Goal: Information Seeking & Learning: Learn about a topic

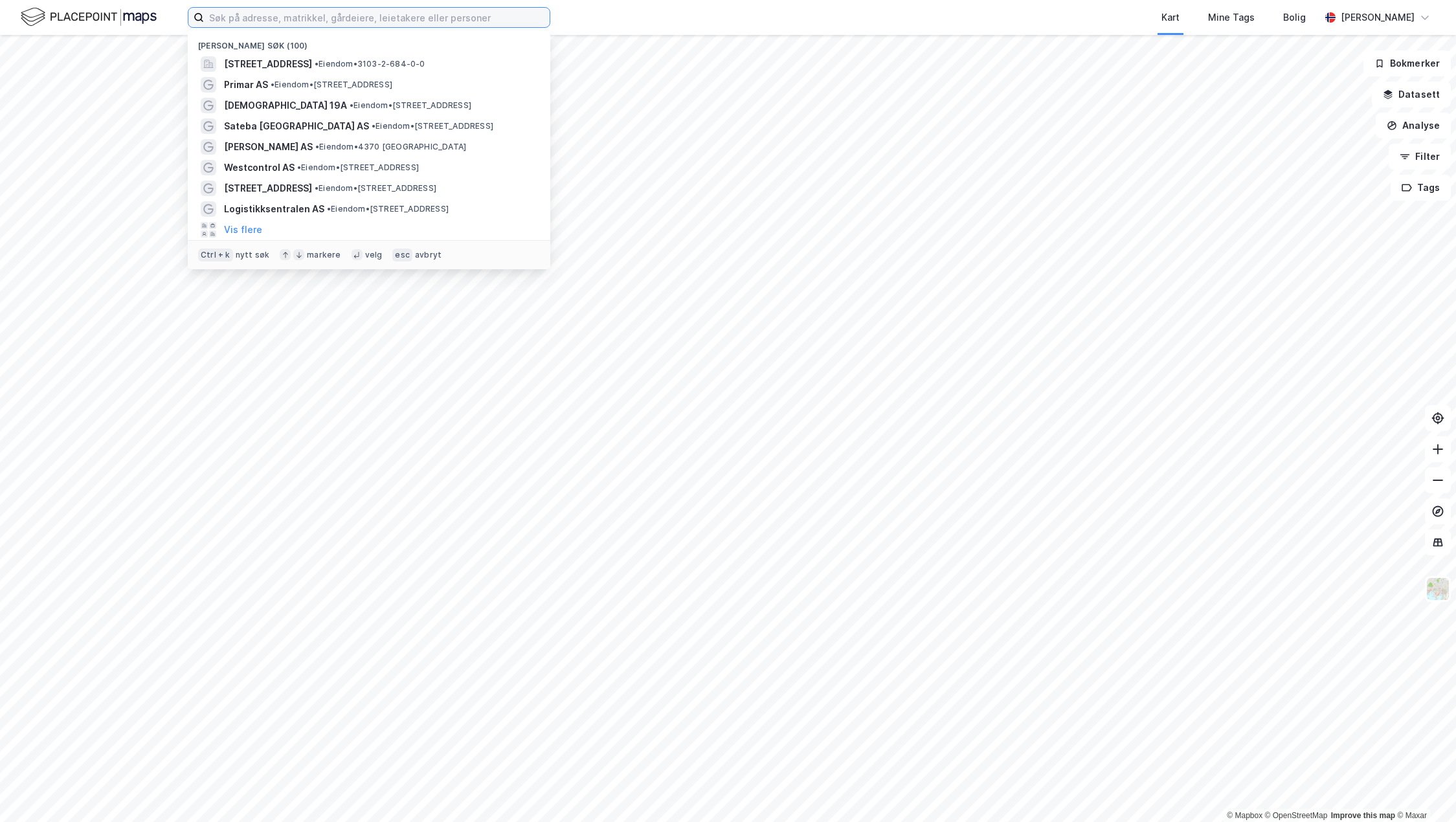
click at [314, 18] on input at bounding box center [376, 17] width 346 height 19
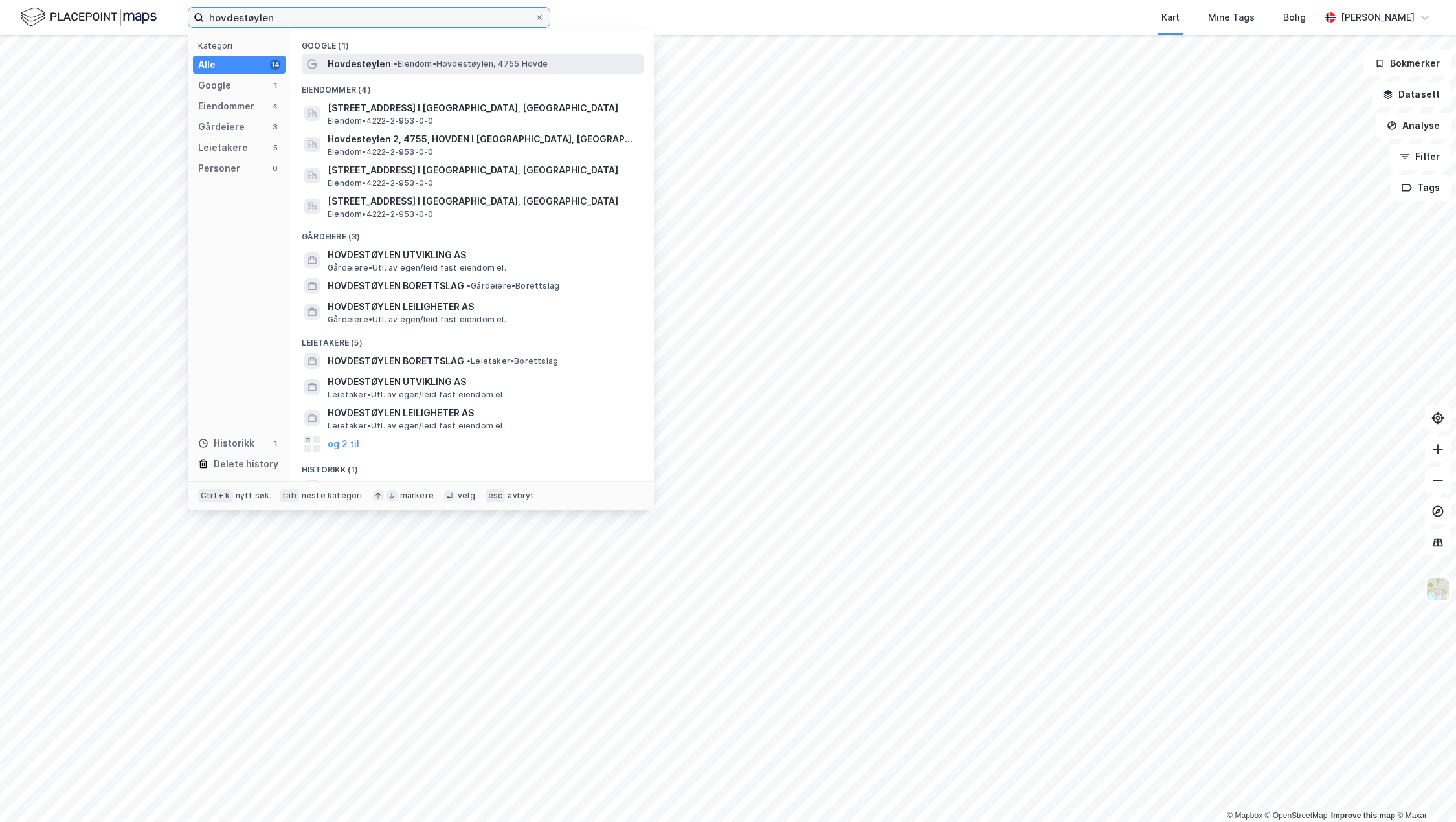
type input "hovdestøylen"
click at [432, 73] on div "Hovdestøylen • [PERSON_NAME][GEOGRAPHIC_DATA], 4755 [GEOGRAPHIC_DATA]" at bounding box center [472, 64] width 342 height 20
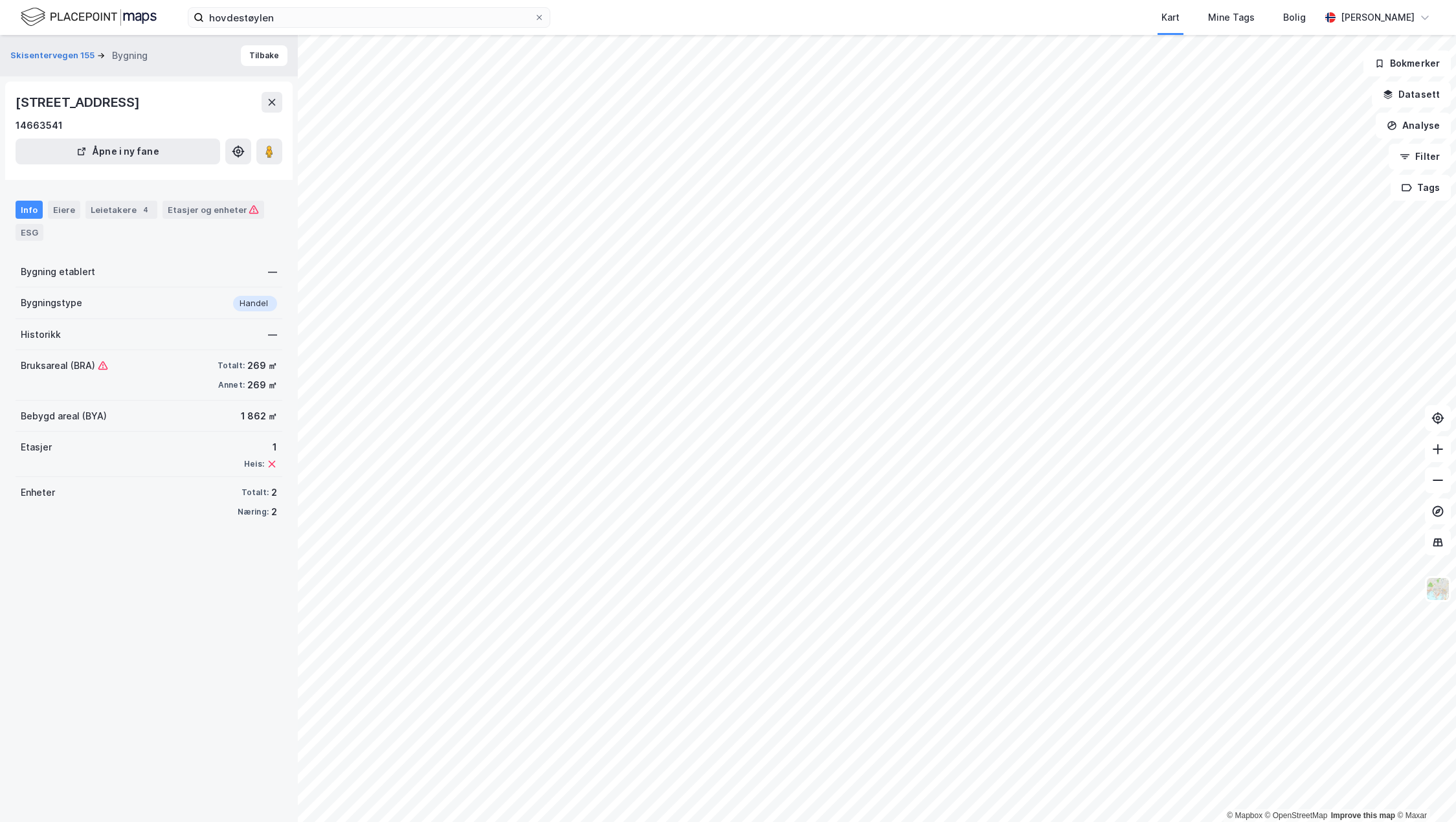
click at [28, 211] on div "Info" at bounding box center [29, 209] width 27 height 18
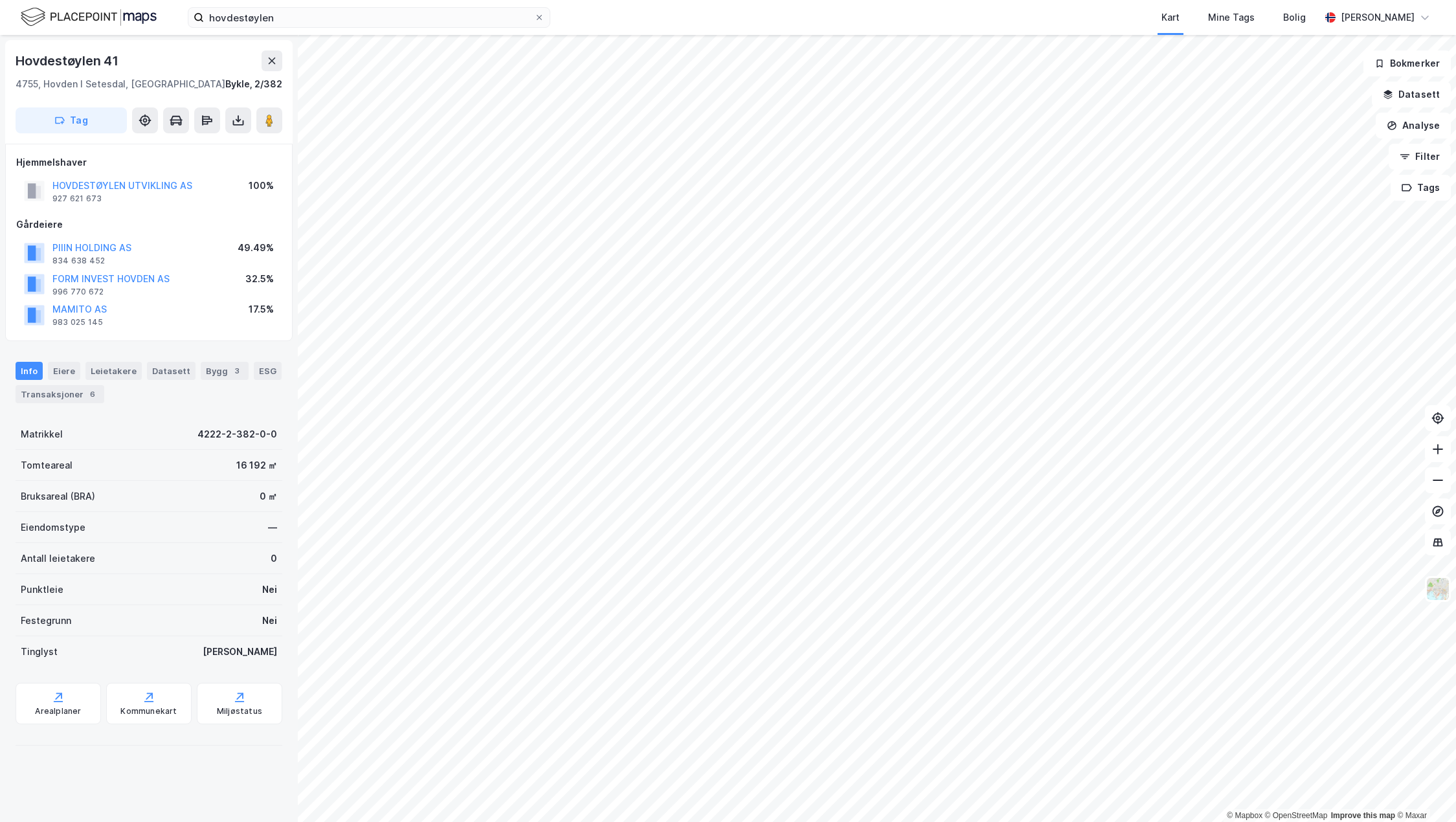
click at [26, 365] on div "Info" at bounding box center [29, 371] width 27 height 18
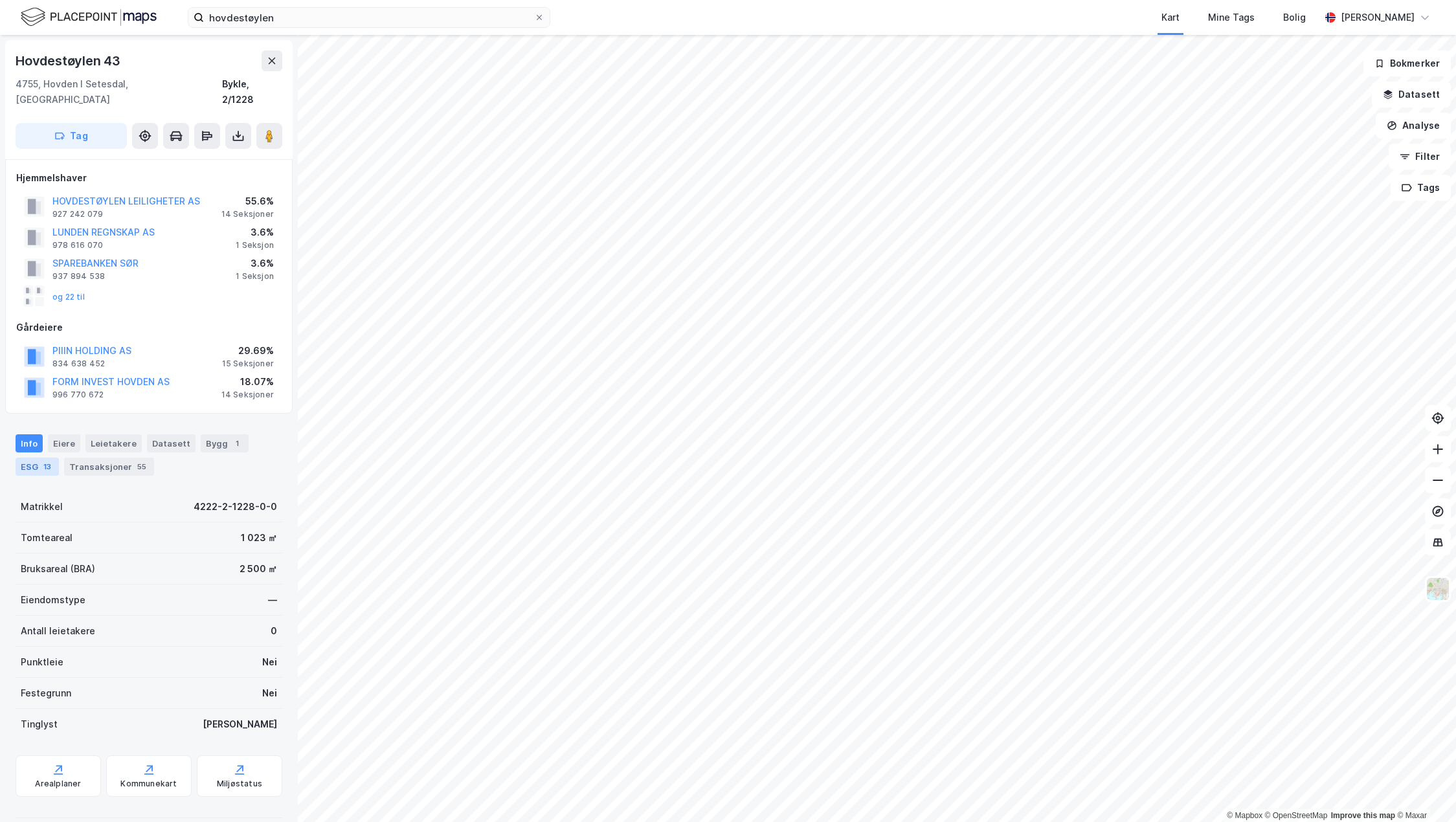
click at [24, 457] on div "ESG 13" at bounding box center [38, 466] width 44 height 18
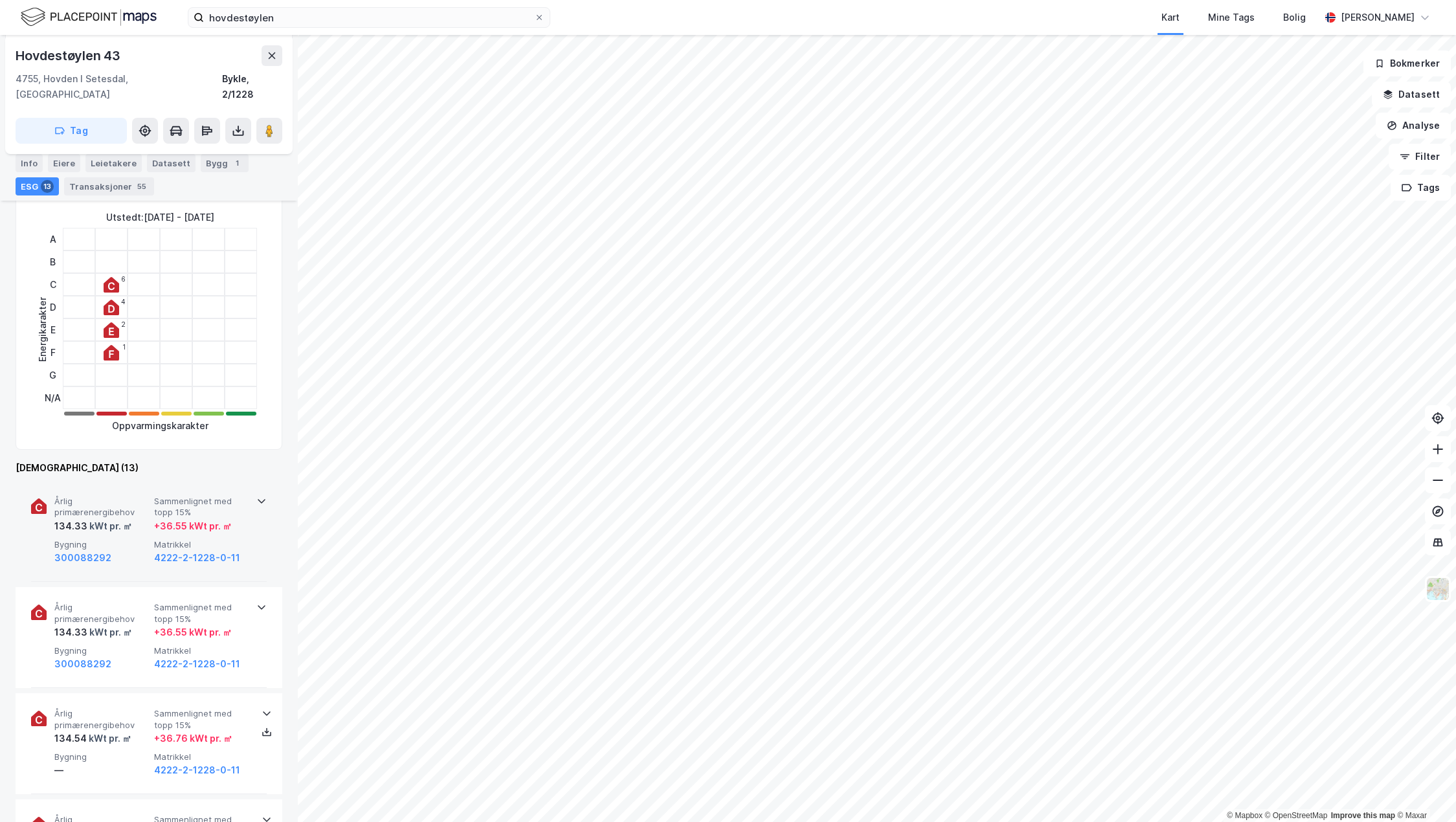
click at [126, 518] on div "kWt pr. ㎡" at bounding box center [110, 526] width 45 height 16
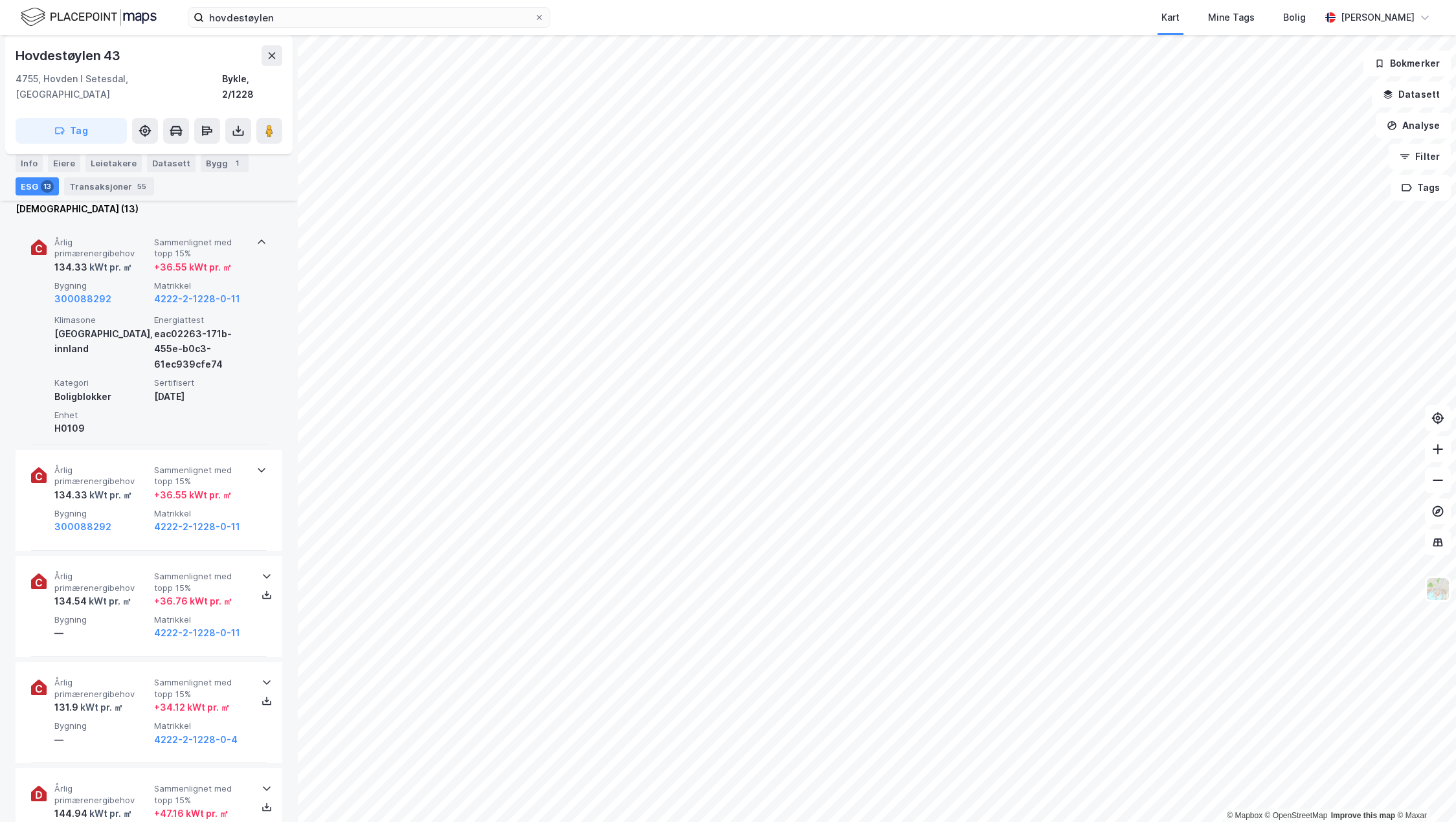
scroll to position [712, 0]
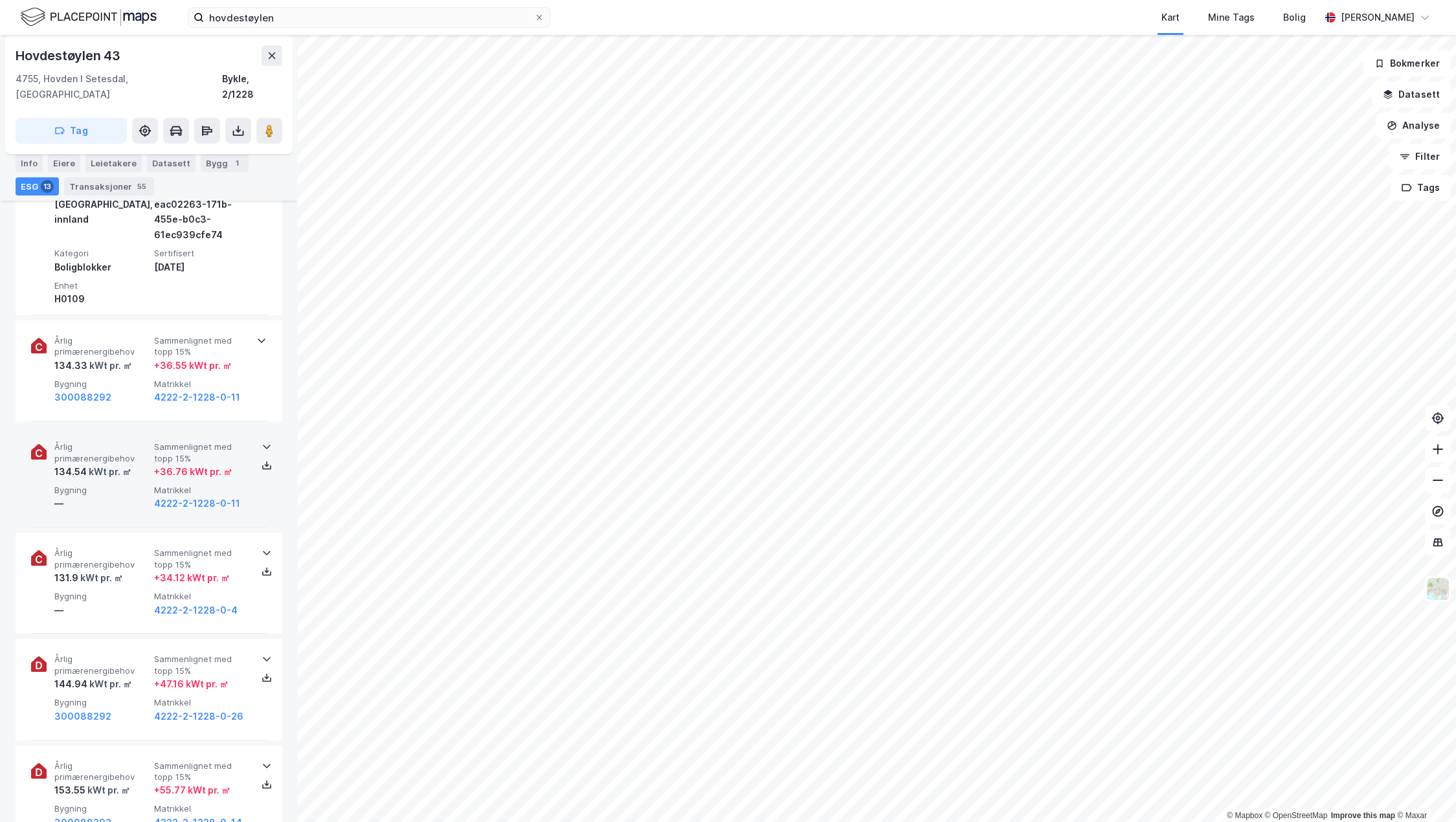
click at [169, 465] on div "Årlig primærenergibehov 134.54 kWt pr. ㎡ Sammenlignet med topp 15% + 36.76 kWt …" at bounding box center [151, 476] width 194 height 70
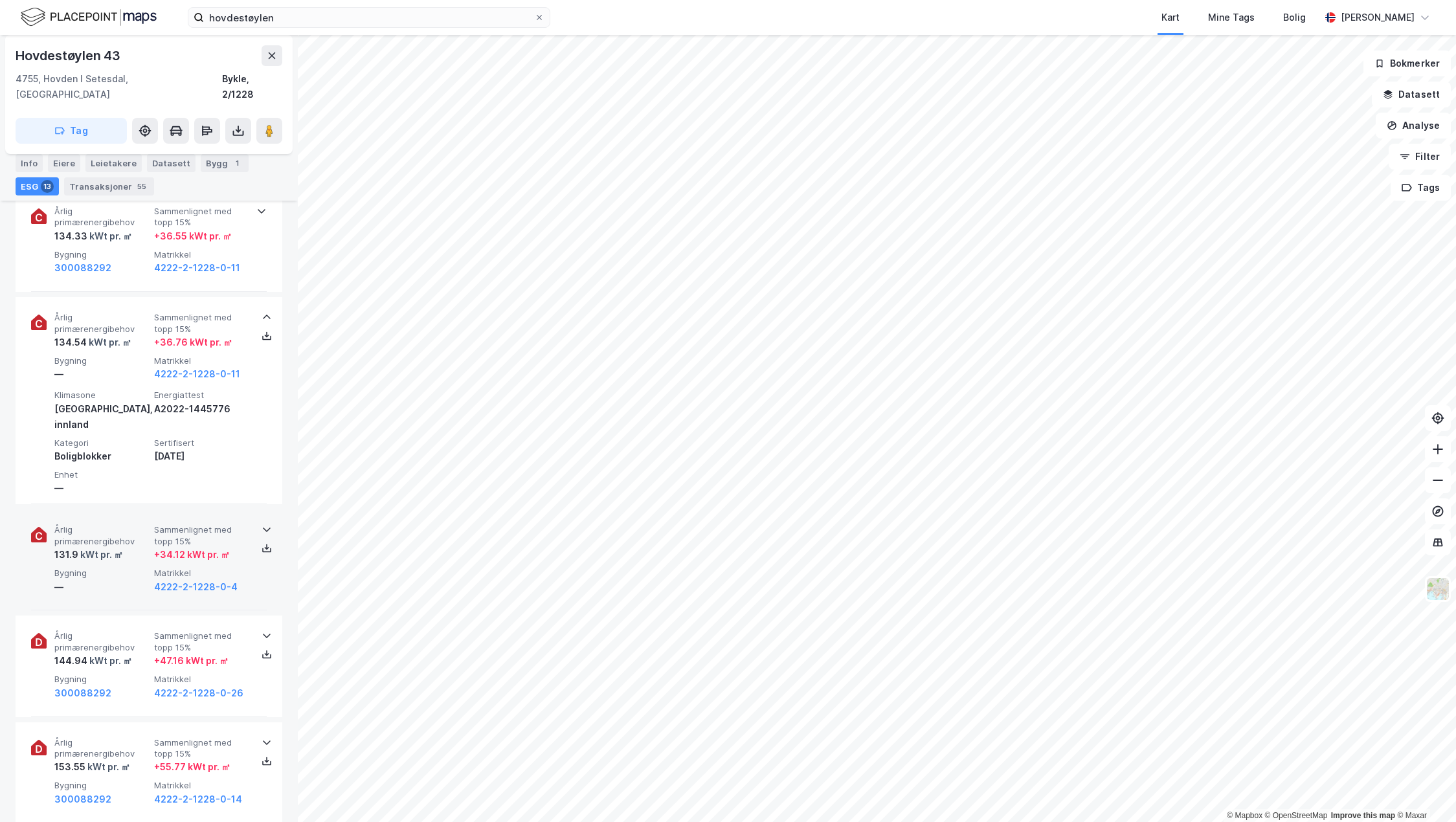
click at [173, 509] on div "Årlig primærenergibehov 131.9 kWt pr. ㎡ Sammenlignet med topp 15% + 34.12 kWt p…" at bounding box center [149, 560] width 236 height 101
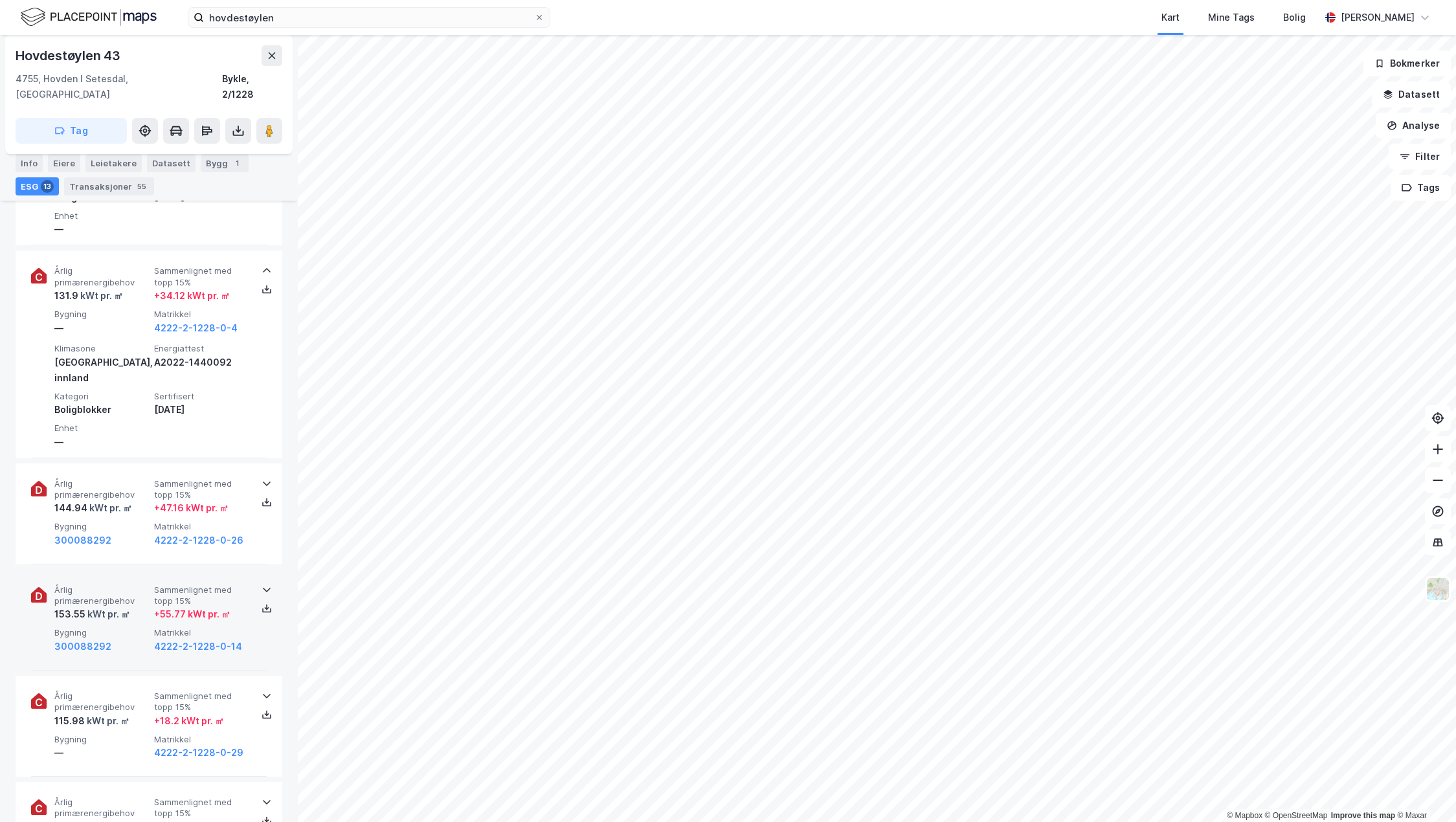
click at [175, 607] on div "+ 55.77 kWt pr. ㎡" at bounding box center [192, 614] width 76 height 16
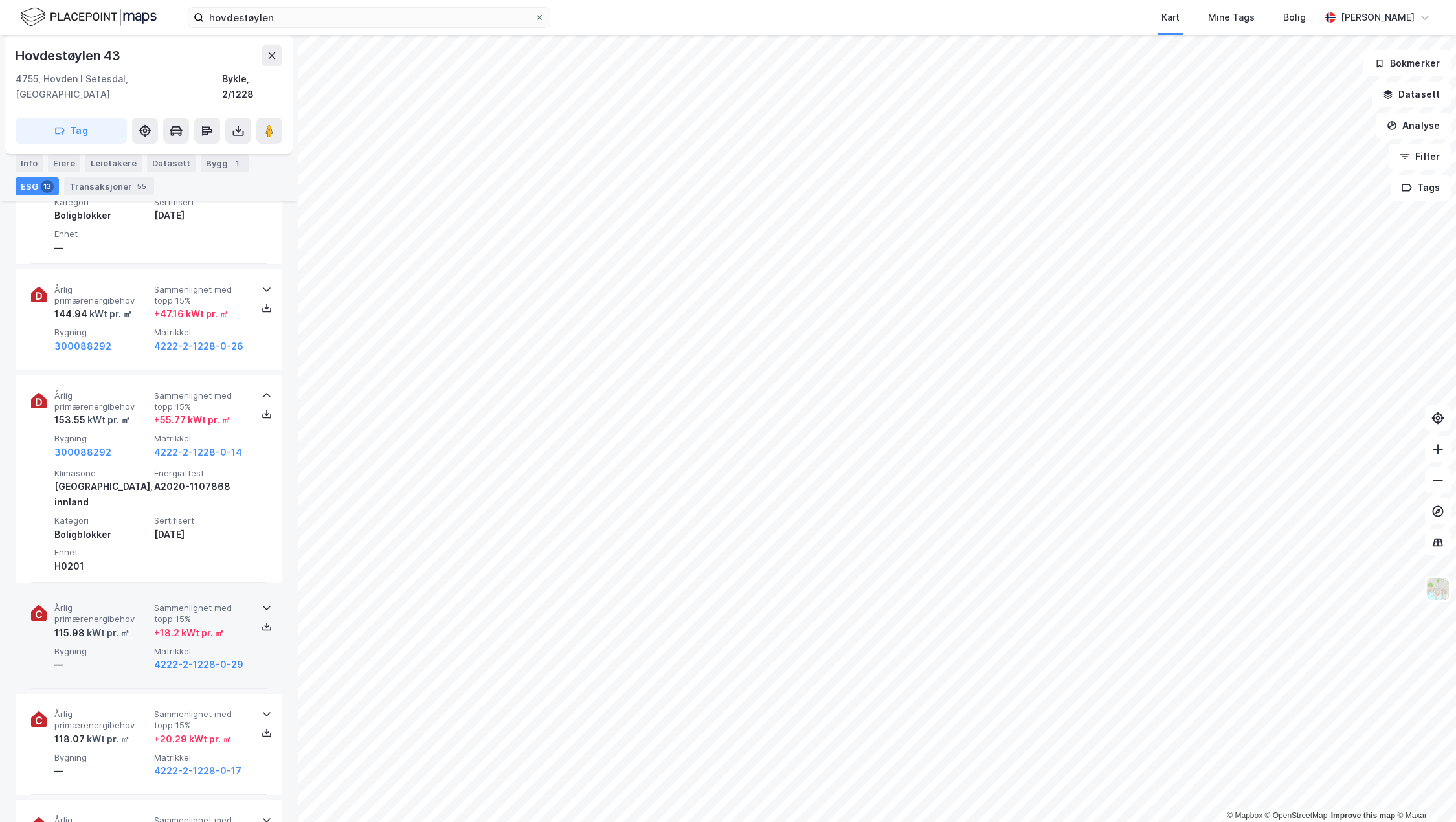
click at [198, 603] on div "Årlig primærenergibehov 115.98 kWt pr. ㎡ Sammenlignet med topp 15% + 18.2 kWt p…" at bounding box center [151, 637] width 194 height 70
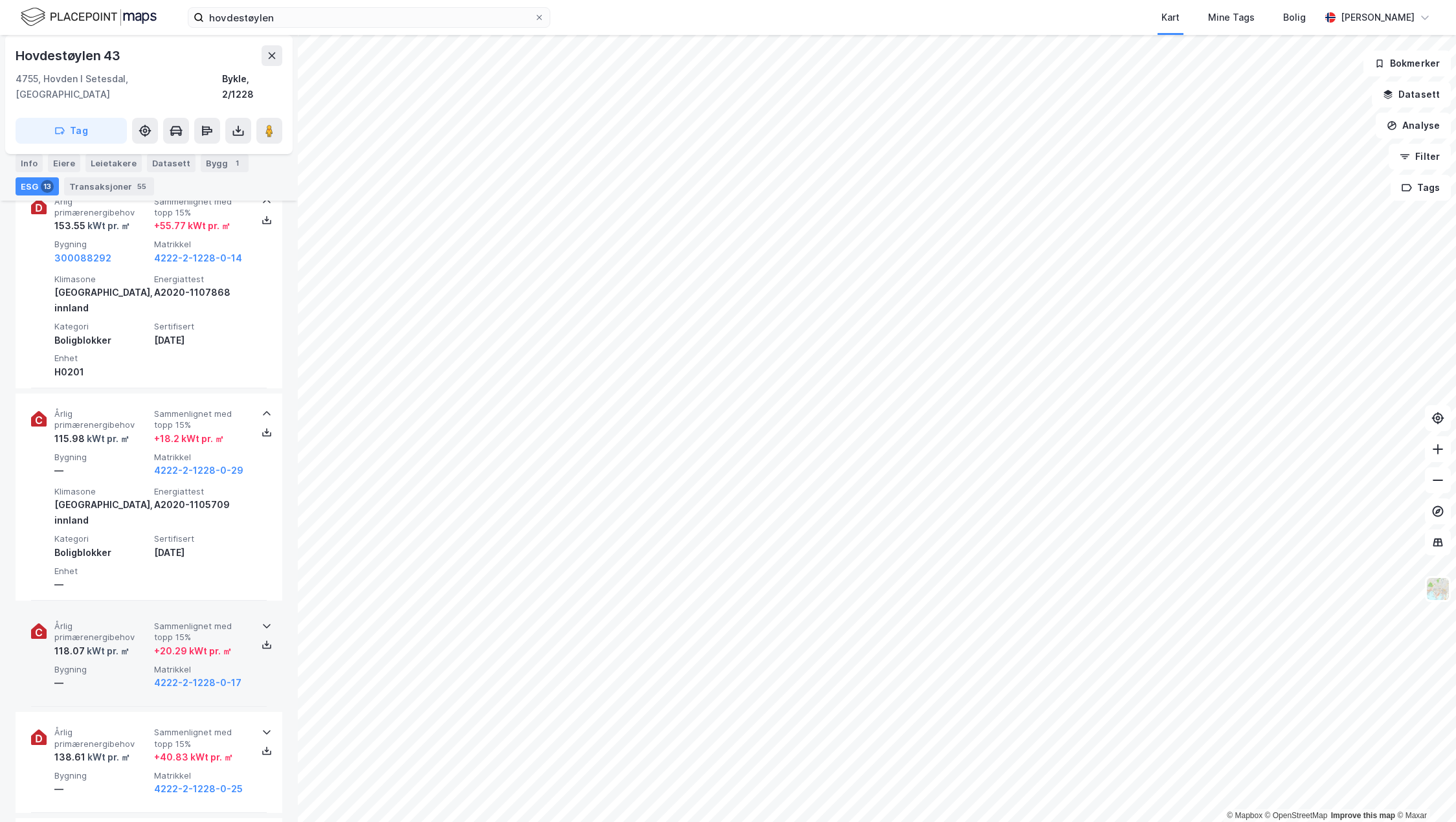
click at [200, 643] on div "+ 20.29 kWt pr. ㎡" at bounding box center [193, 651] width 78 height 16
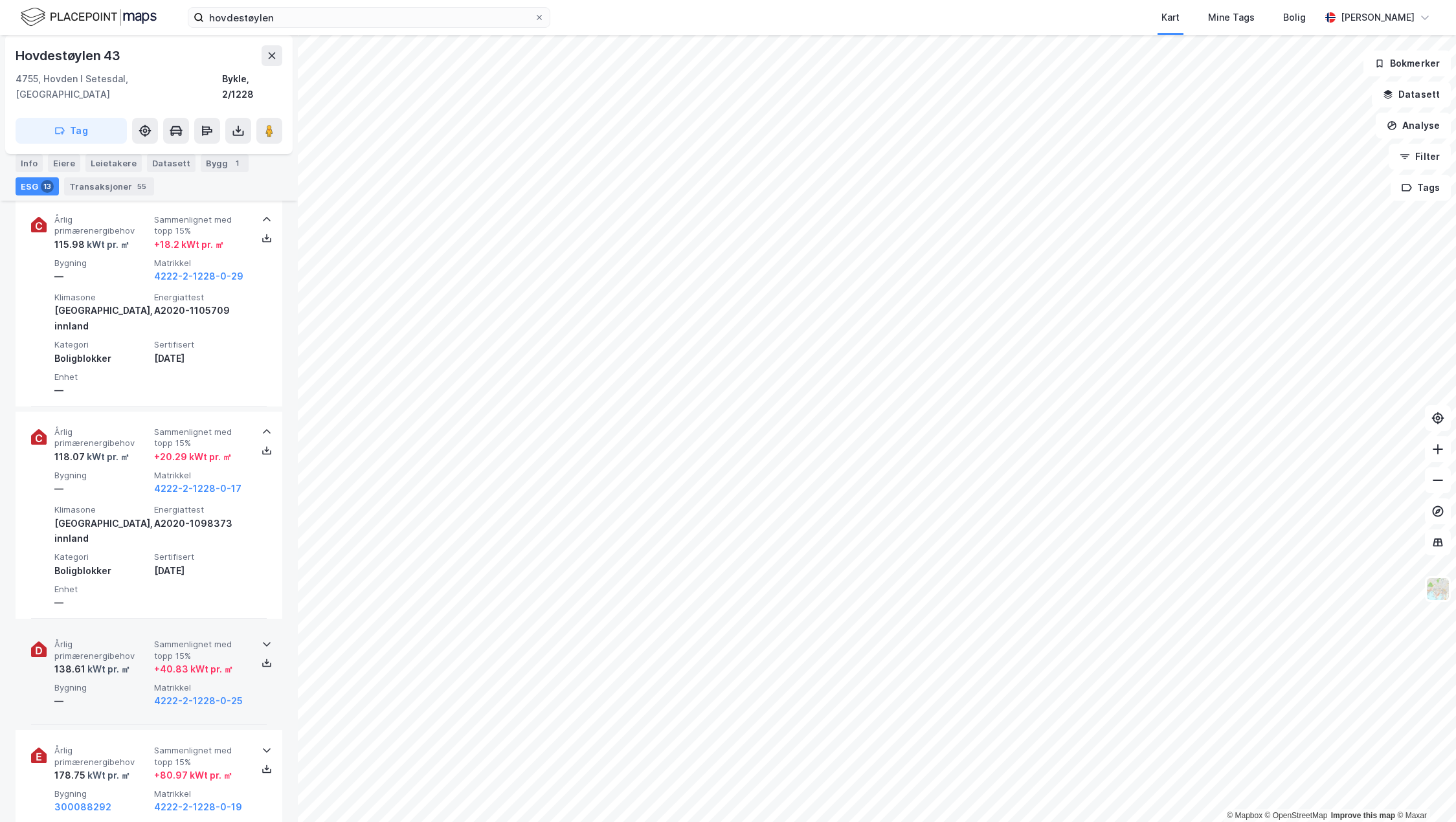
click at [219, 661] on div "+ 40.83 kWt pr. ㎡" at bounding box center [194, 669] width 79 height 16
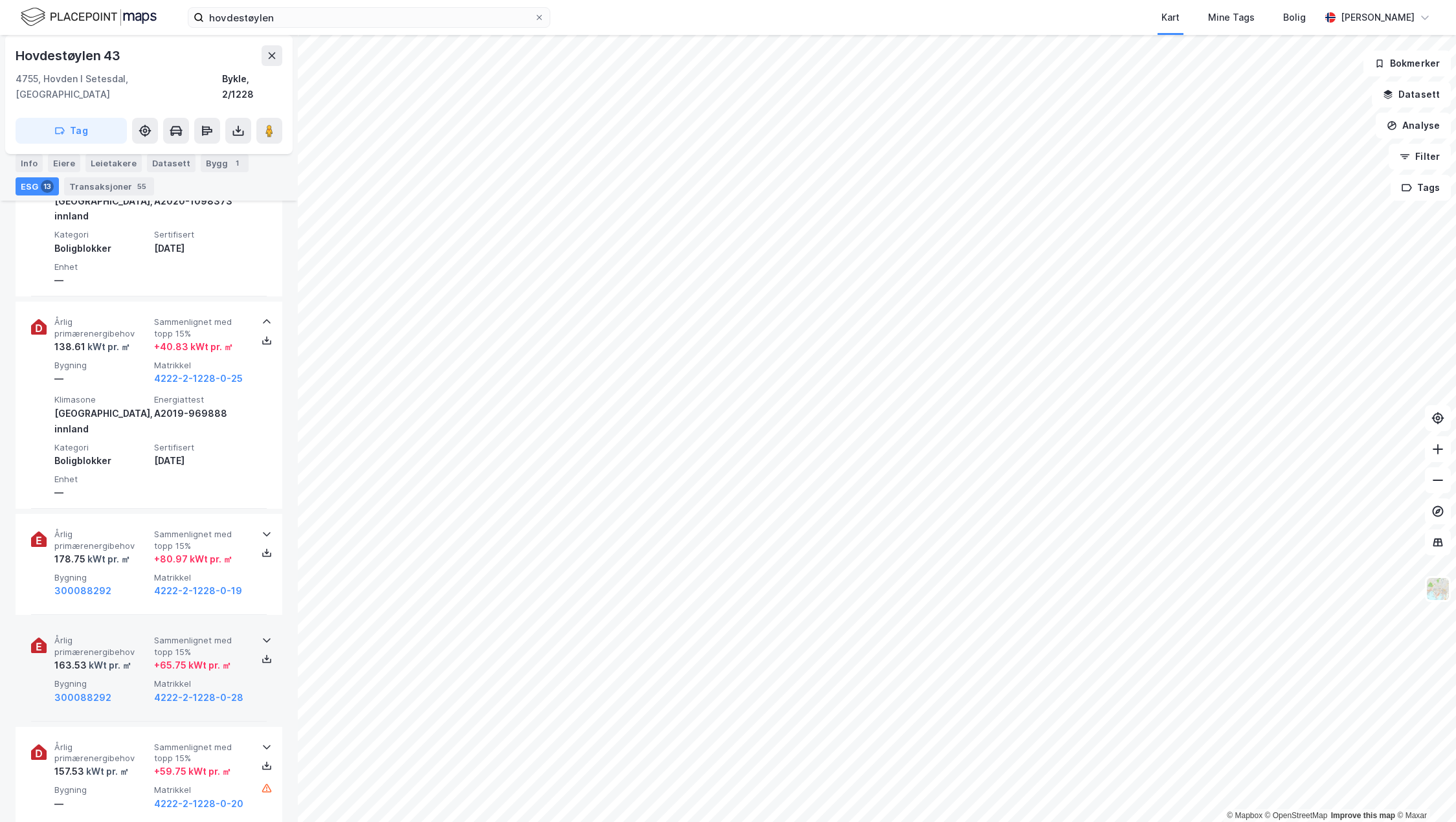
scroll to position [2006, 0]
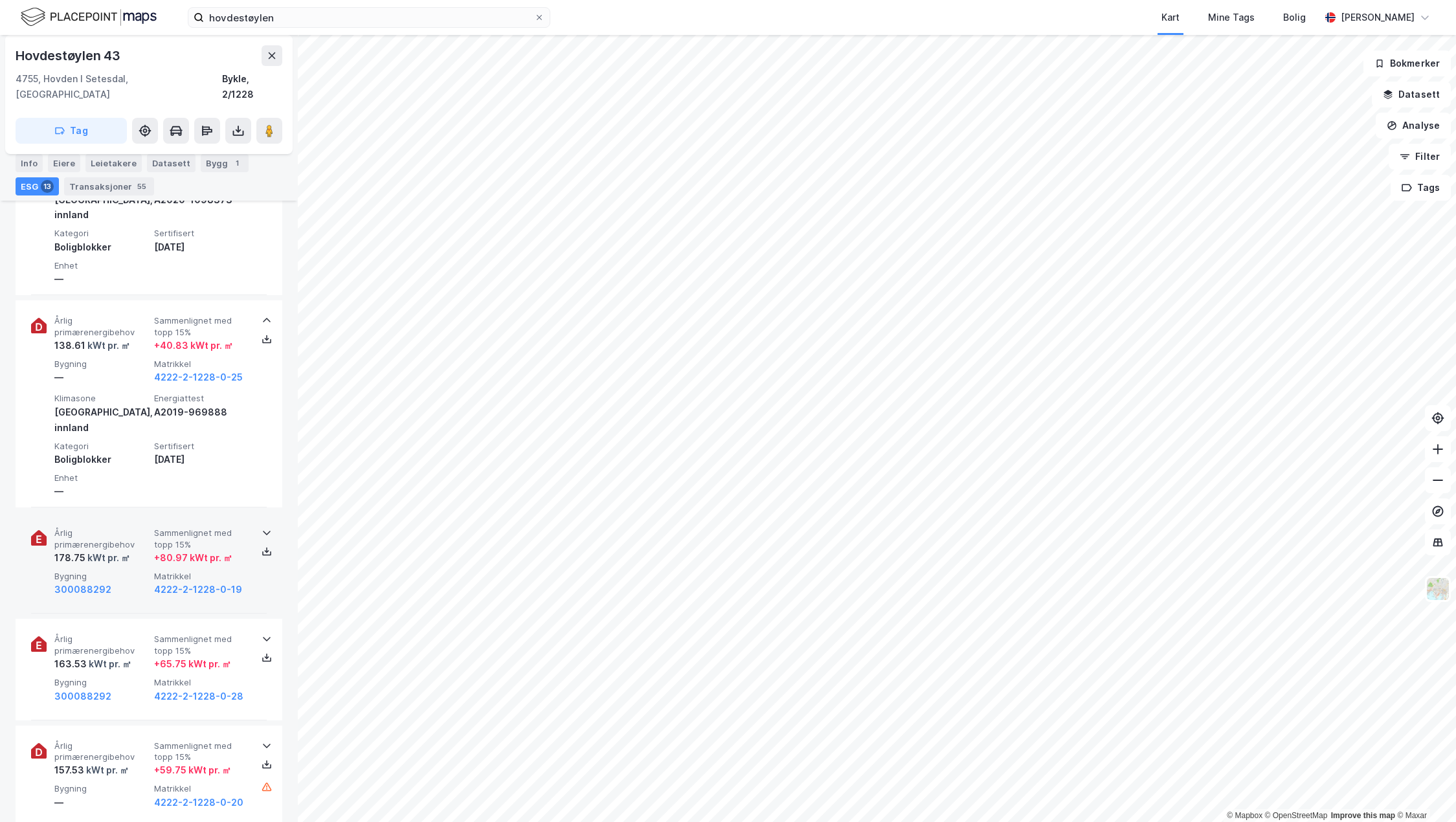
click at [194, 513] on div "Årlig primærenergibehov 178.75 kWt pr. ㎡ Sammenlignet med topp 15% + 80.97 kWt …" at bounding box center [149, 563] width 236 height 101
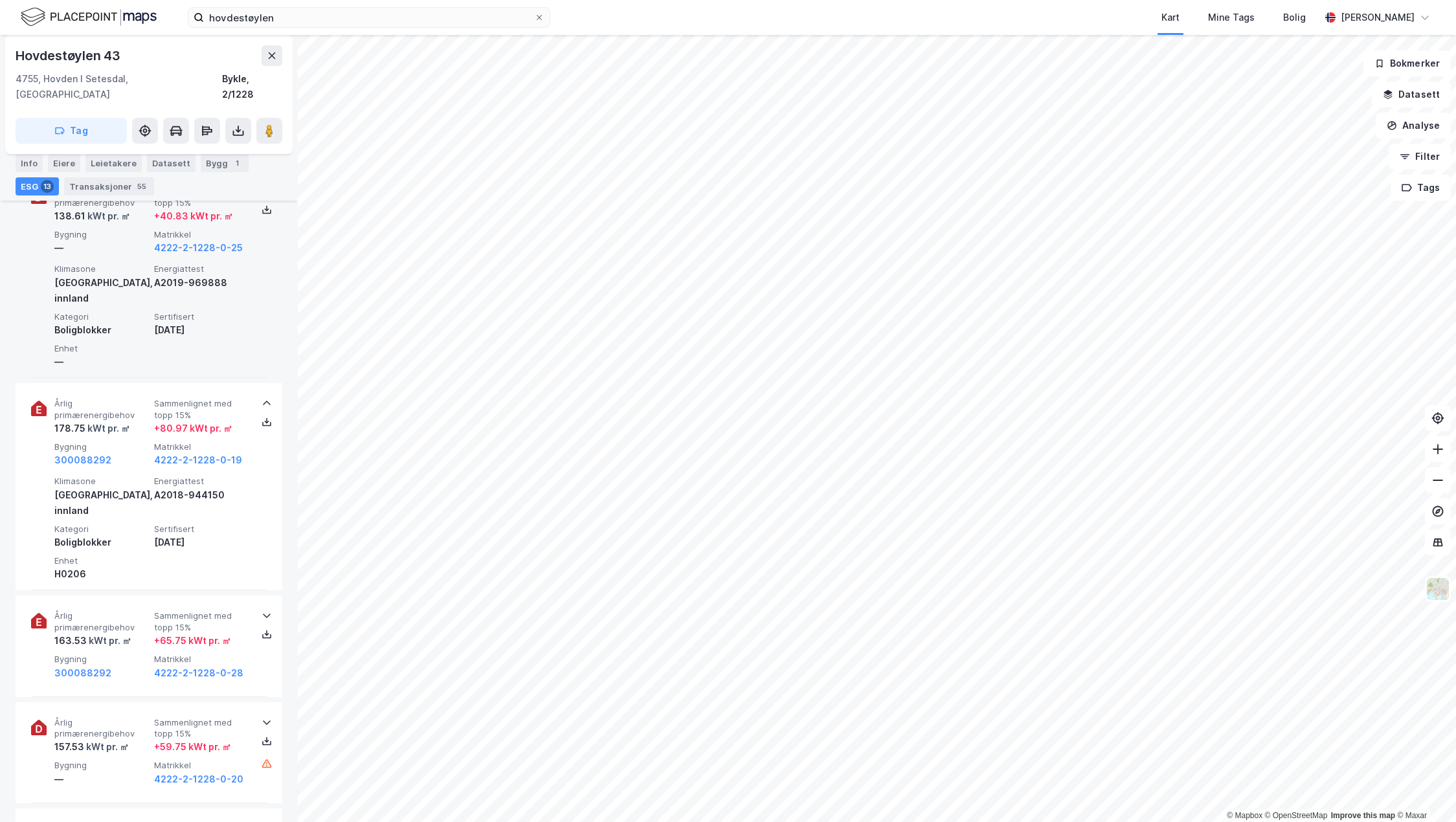
scroll to position [2200, 0]
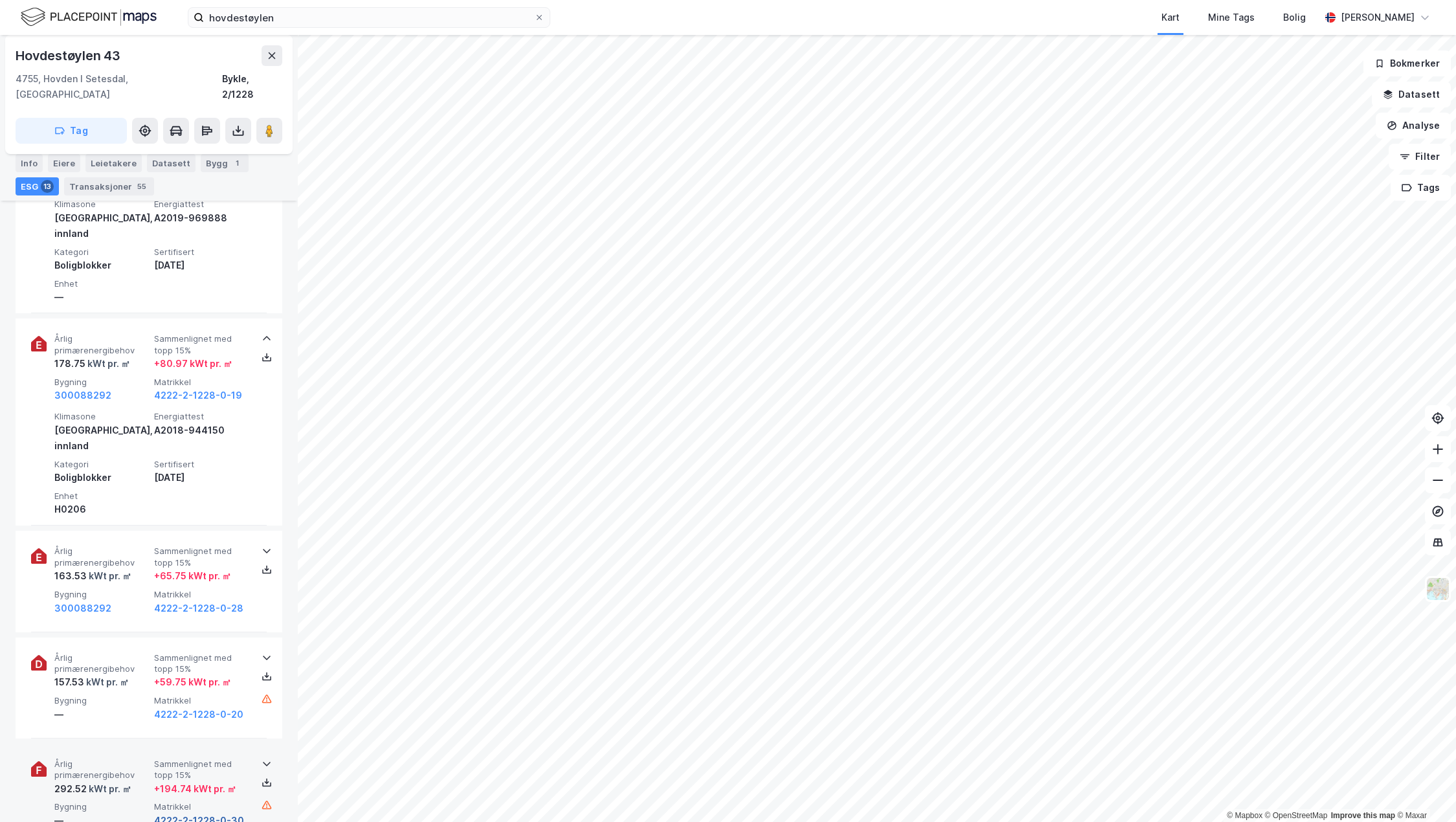
click at [155, 812] on button "4222-2-1228-0-30" at bounding box center [199, 820] width 90 height 16
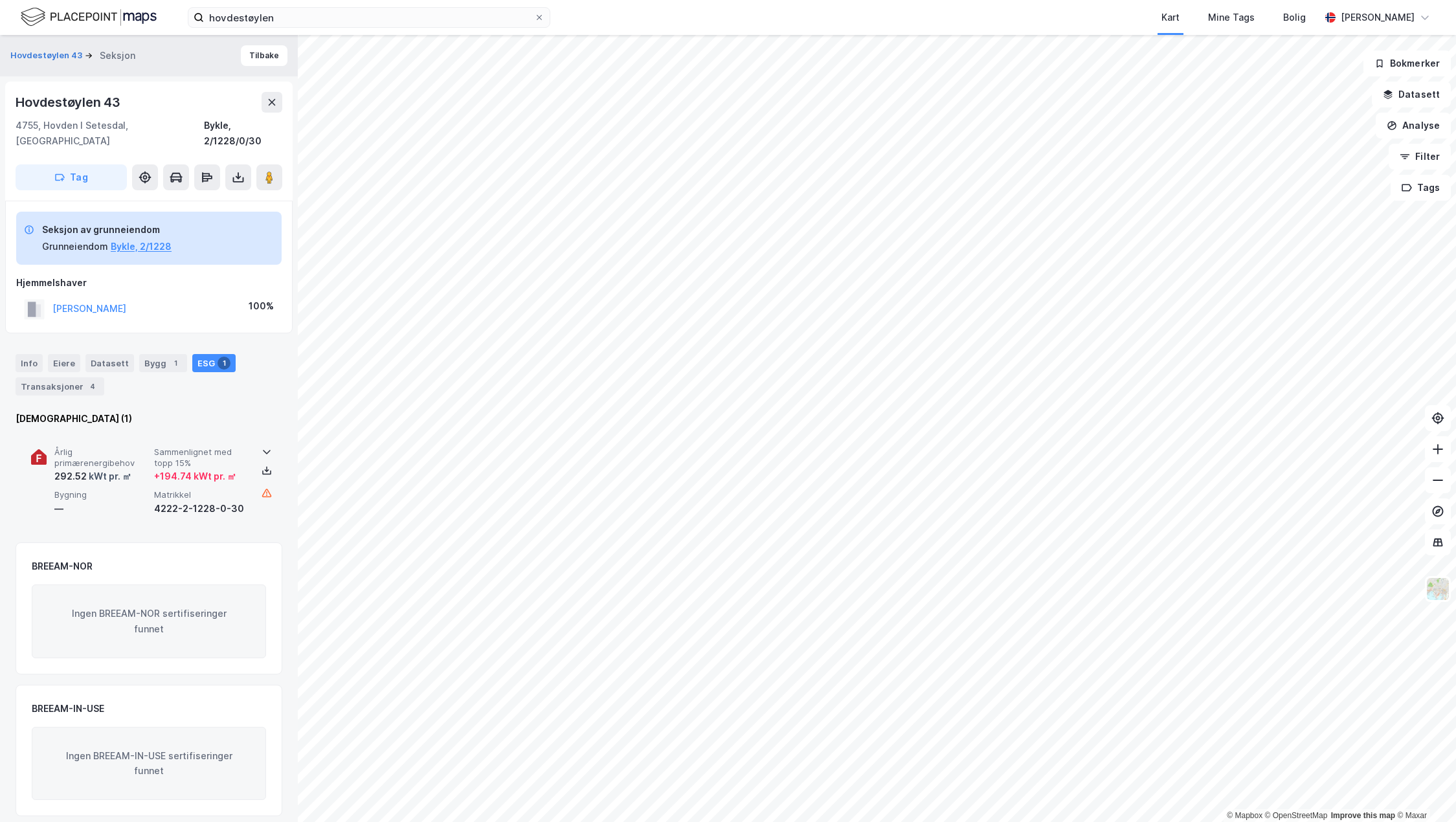
click at [78, 470] on div "Årlig primærenergibehov 292.52 kWt pr. ㎡ Sammenlignet med topp 15% + 194.74 kWt…" at bounding box center [151, 481] width 194 height 70
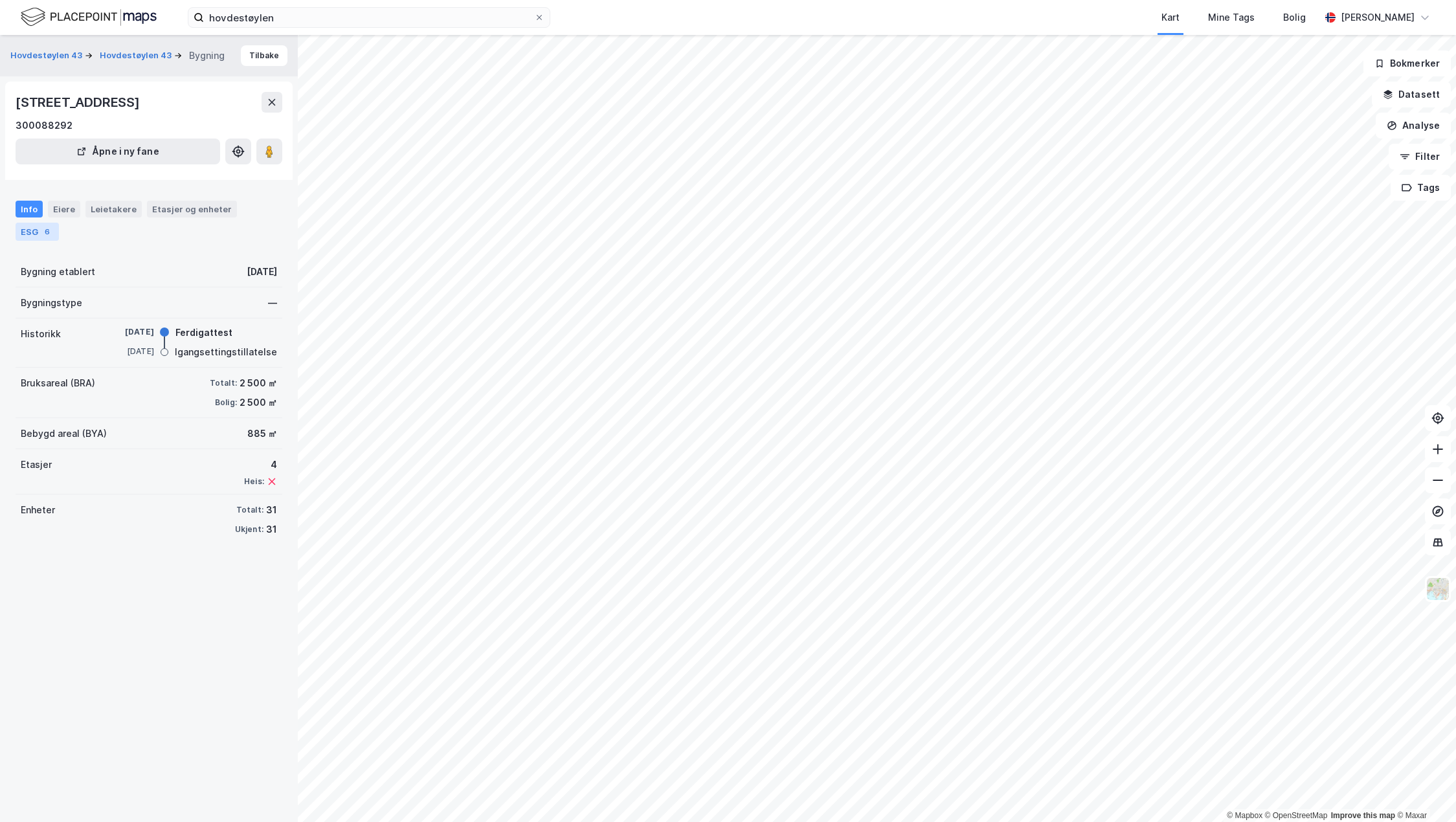
click at [27, 228] on div "ESG 6" at bounding box center [38, 232] width 44 height 18
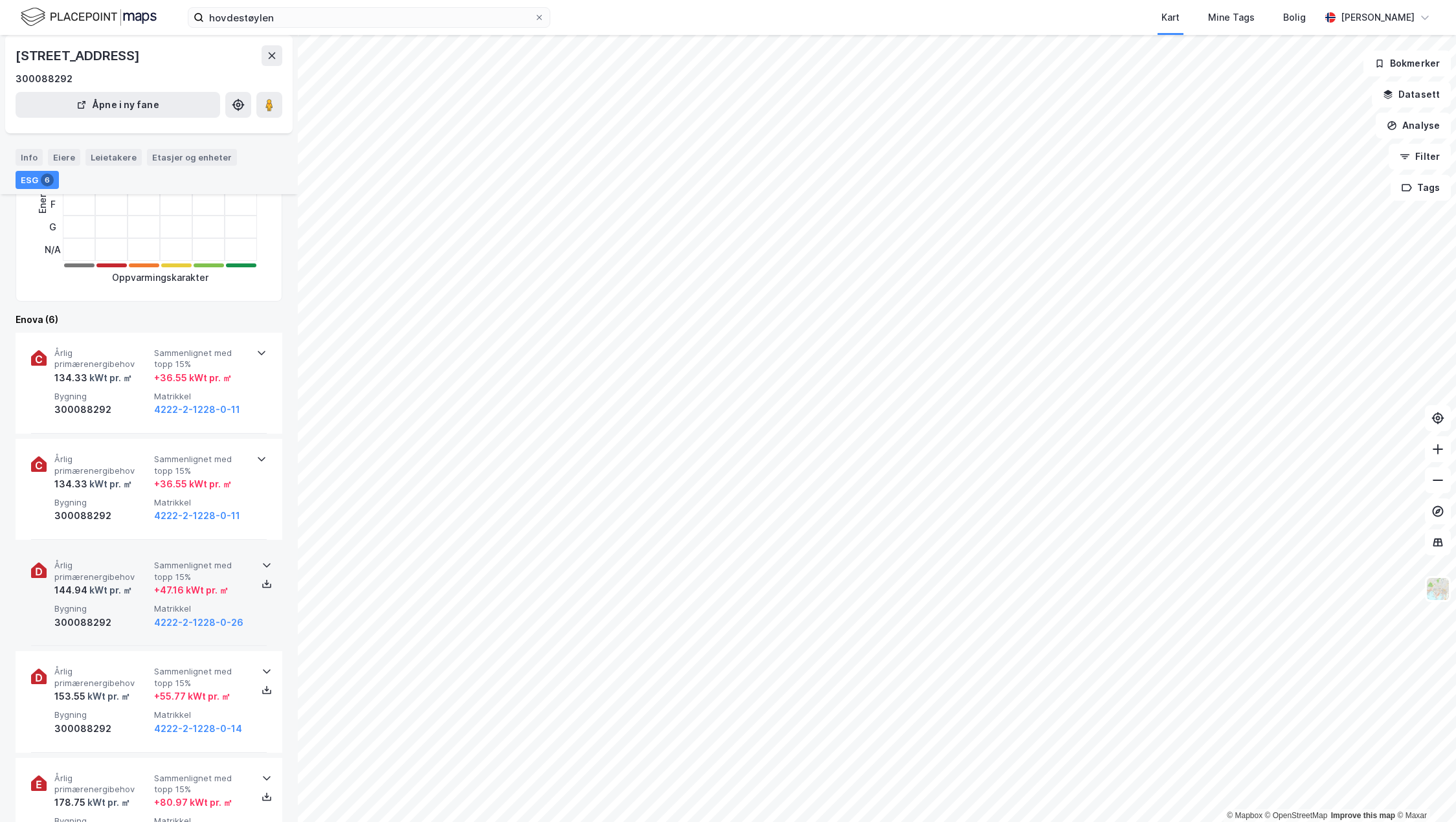
scroll to position [259, 0]
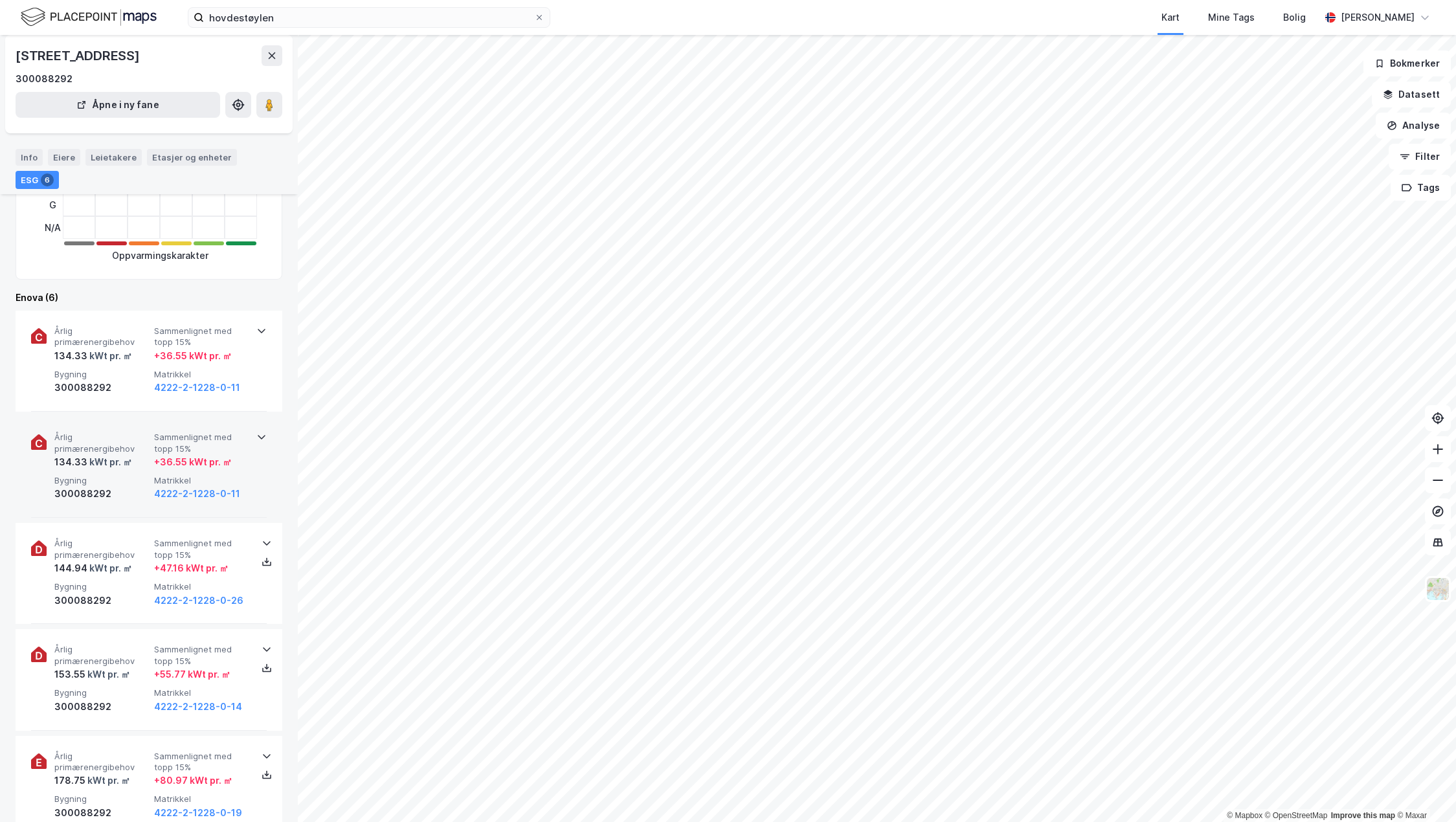
click at [125, 444] on span "Årlig primærenergibehov" at bounding box center [102, 442] width 95 height 22
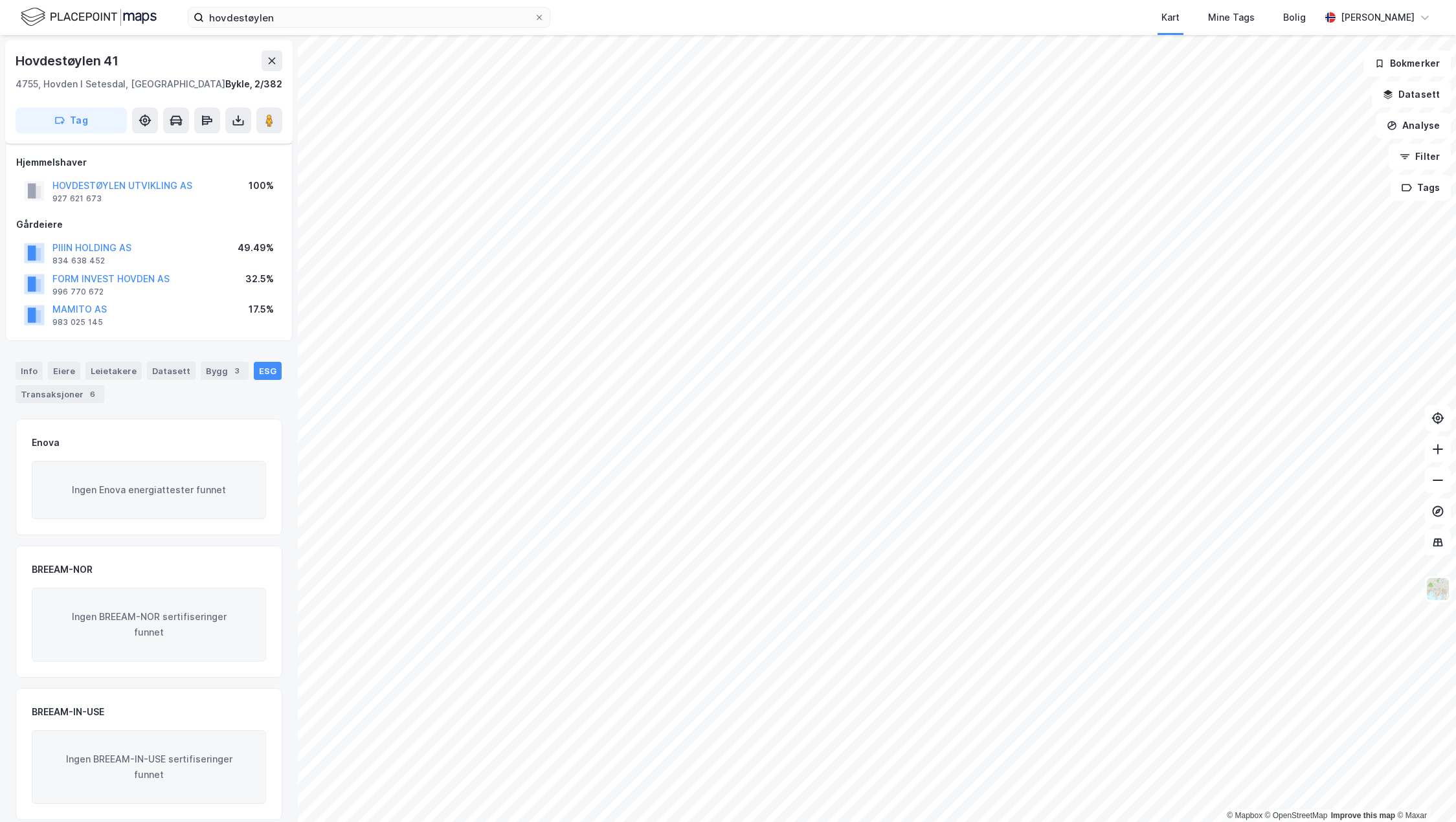
scroll to position [14, 0]
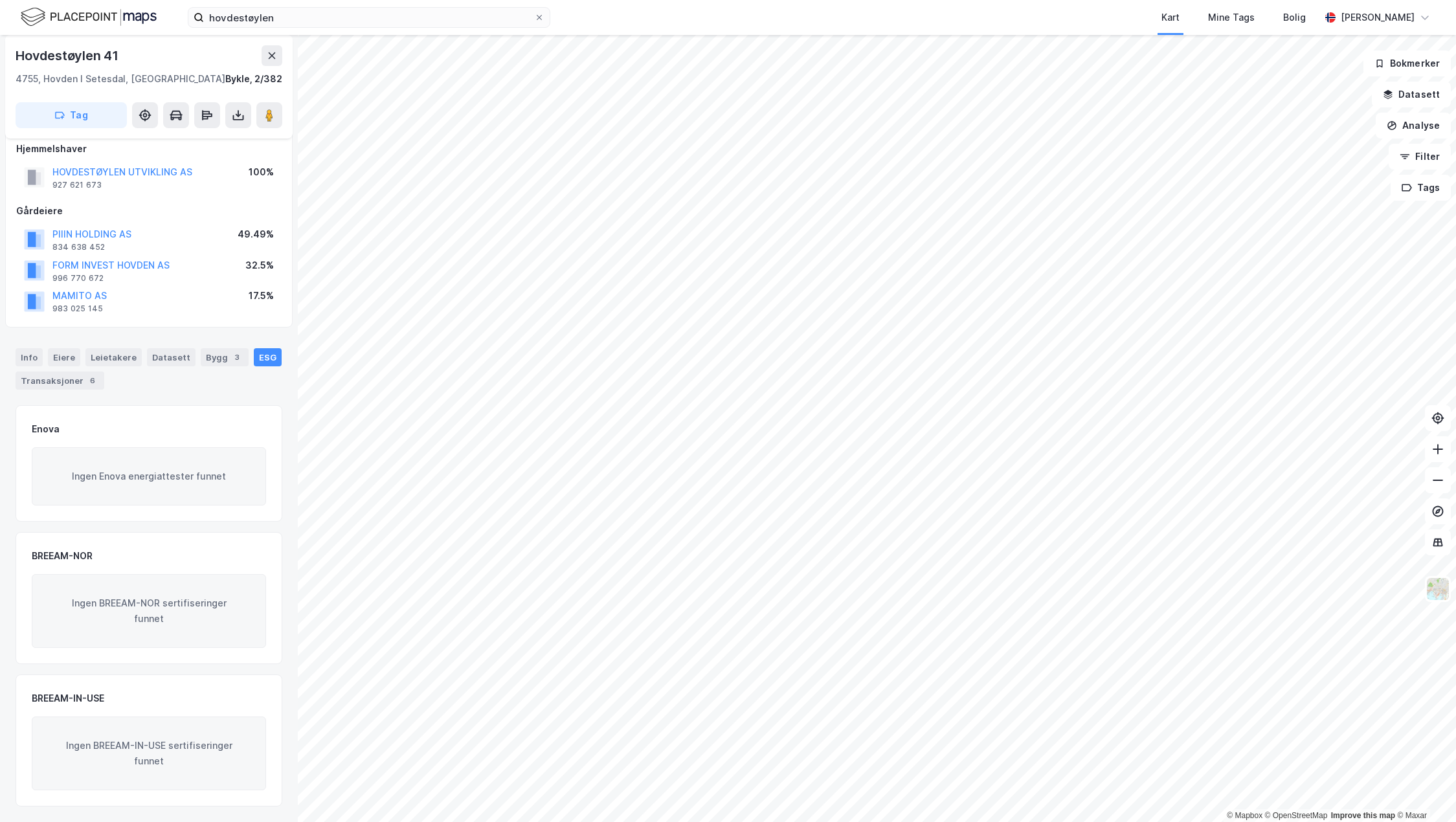
click at [14, 358] on div "Info [PERSON_NAME] Datasett Bygg 3 ESG Transaksjoner 6" at bounding box center [149, 363] width 298 height 62
click at [27, 354] on div "Info" at bounding box center [29, 357] width 27 height 18
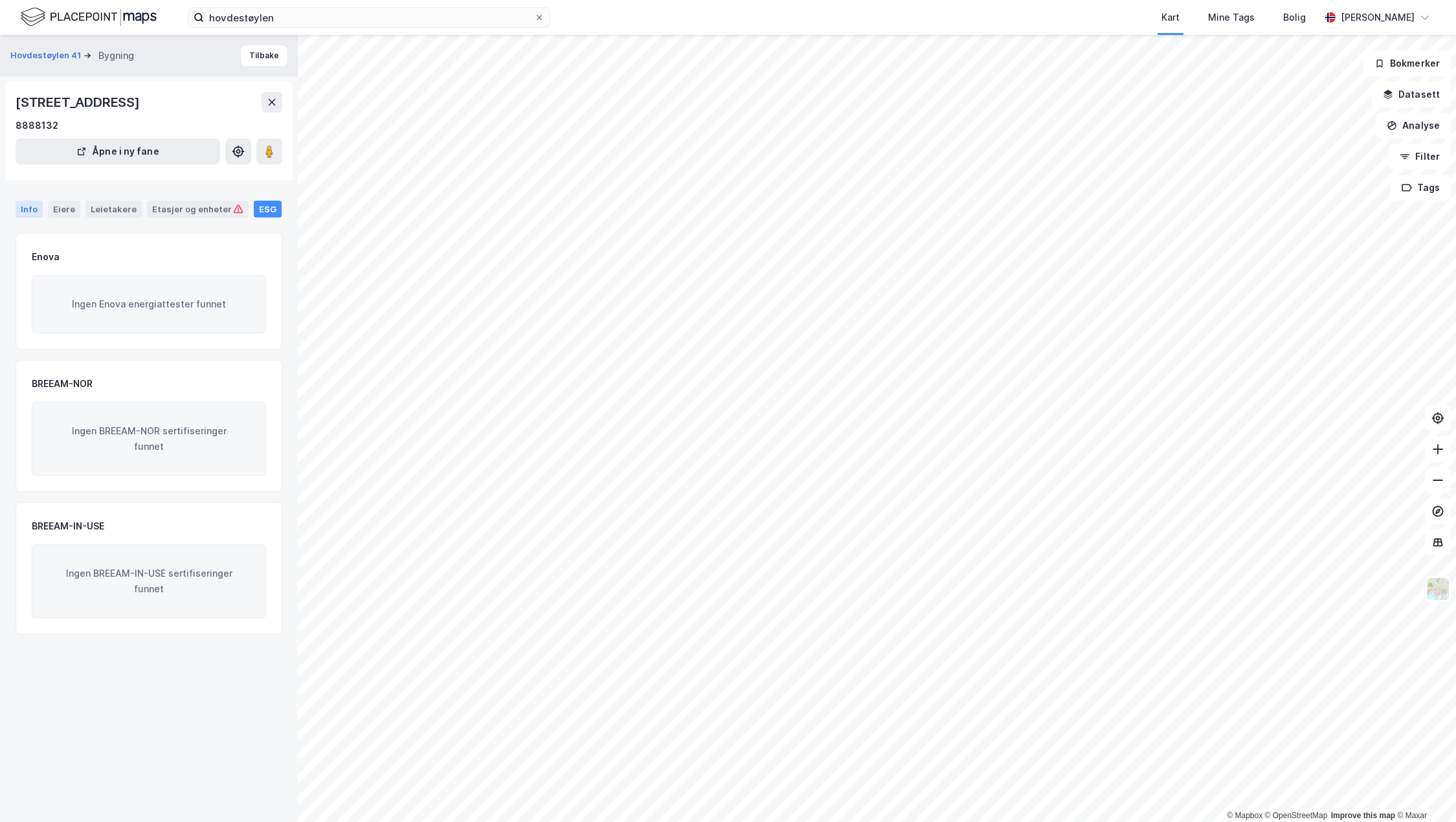
click at [29, 204] on div "Info" at bounding box center [29, 209] width 27 height 17
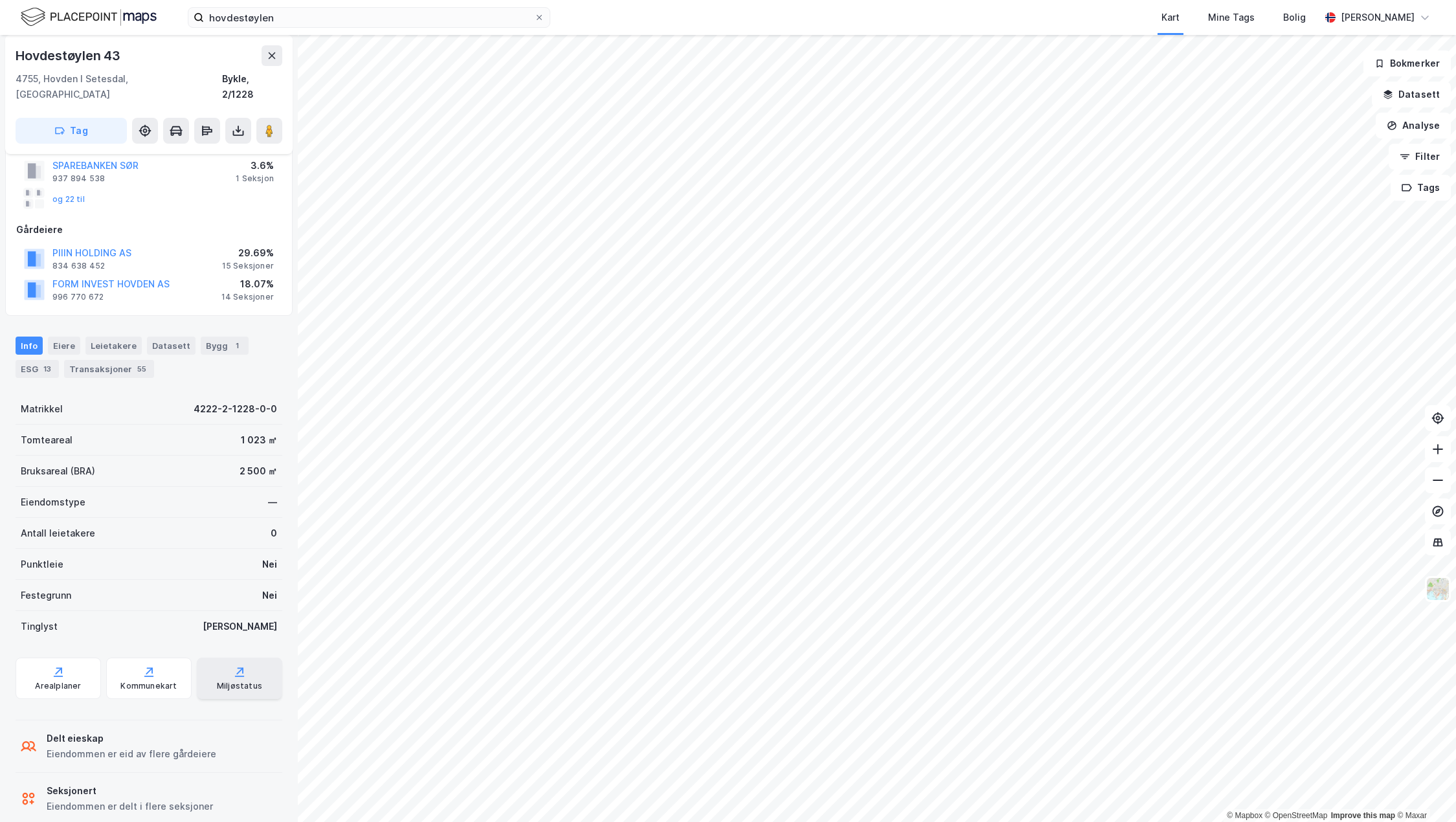
scroll to position [106, 0]
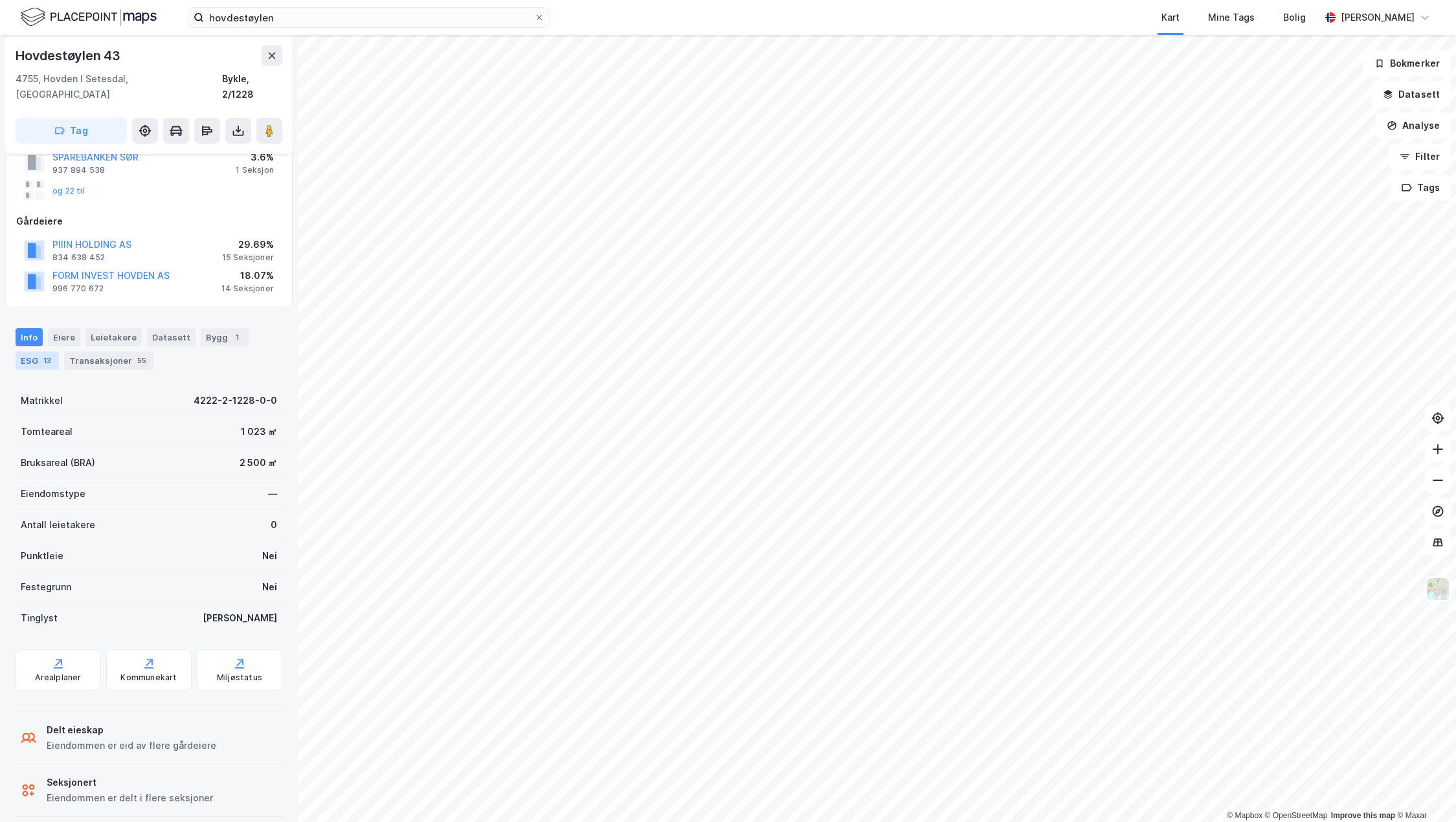
click at [31, 352] on div "ESG 13" at bounding box center [38, 361] width 44 height 18
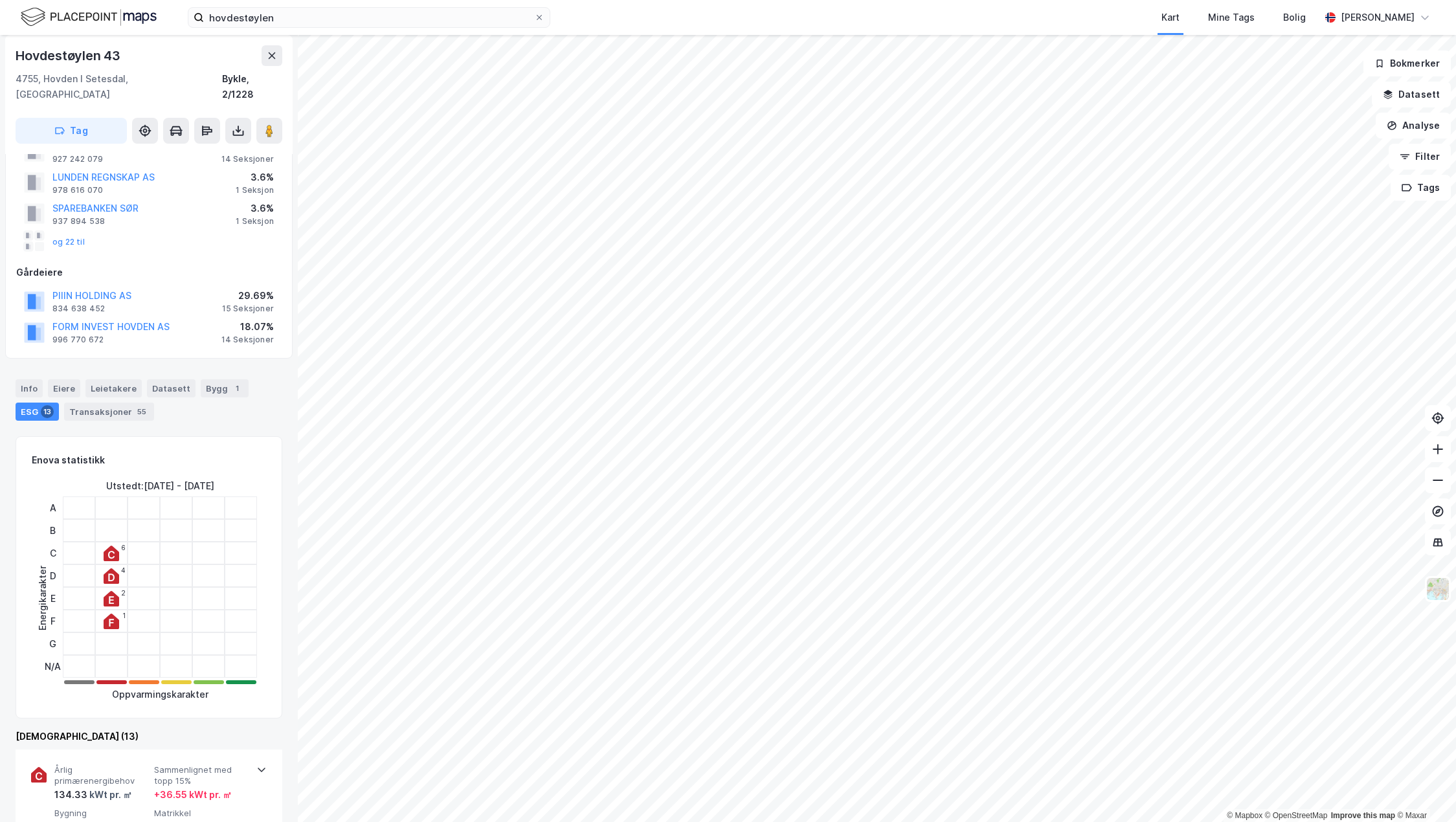
scroll to position [194, 0]
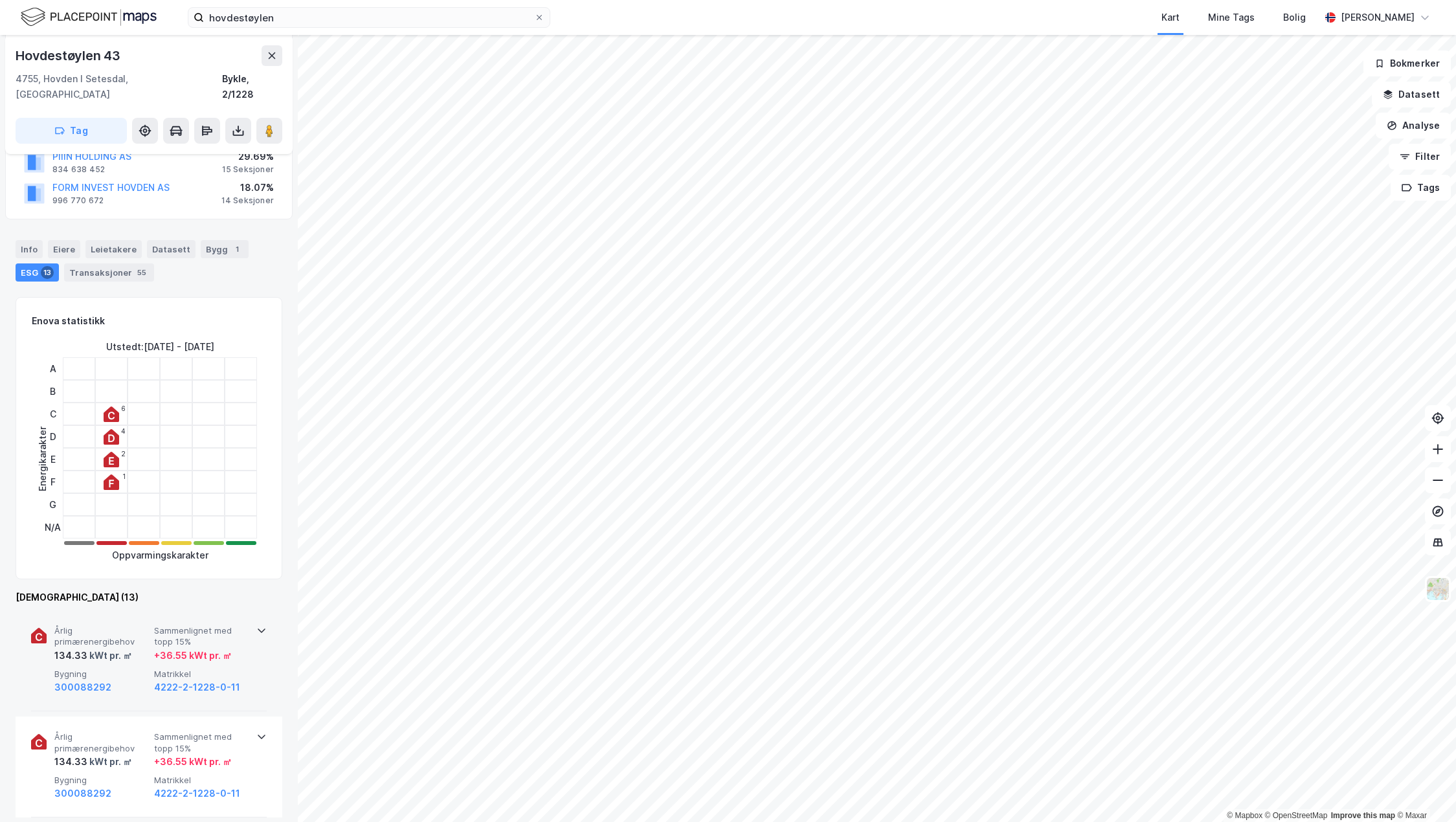
click at [130, 628] on span "Årlig primærenergibehov" at bounding box center [102, 636] width 95 height 22
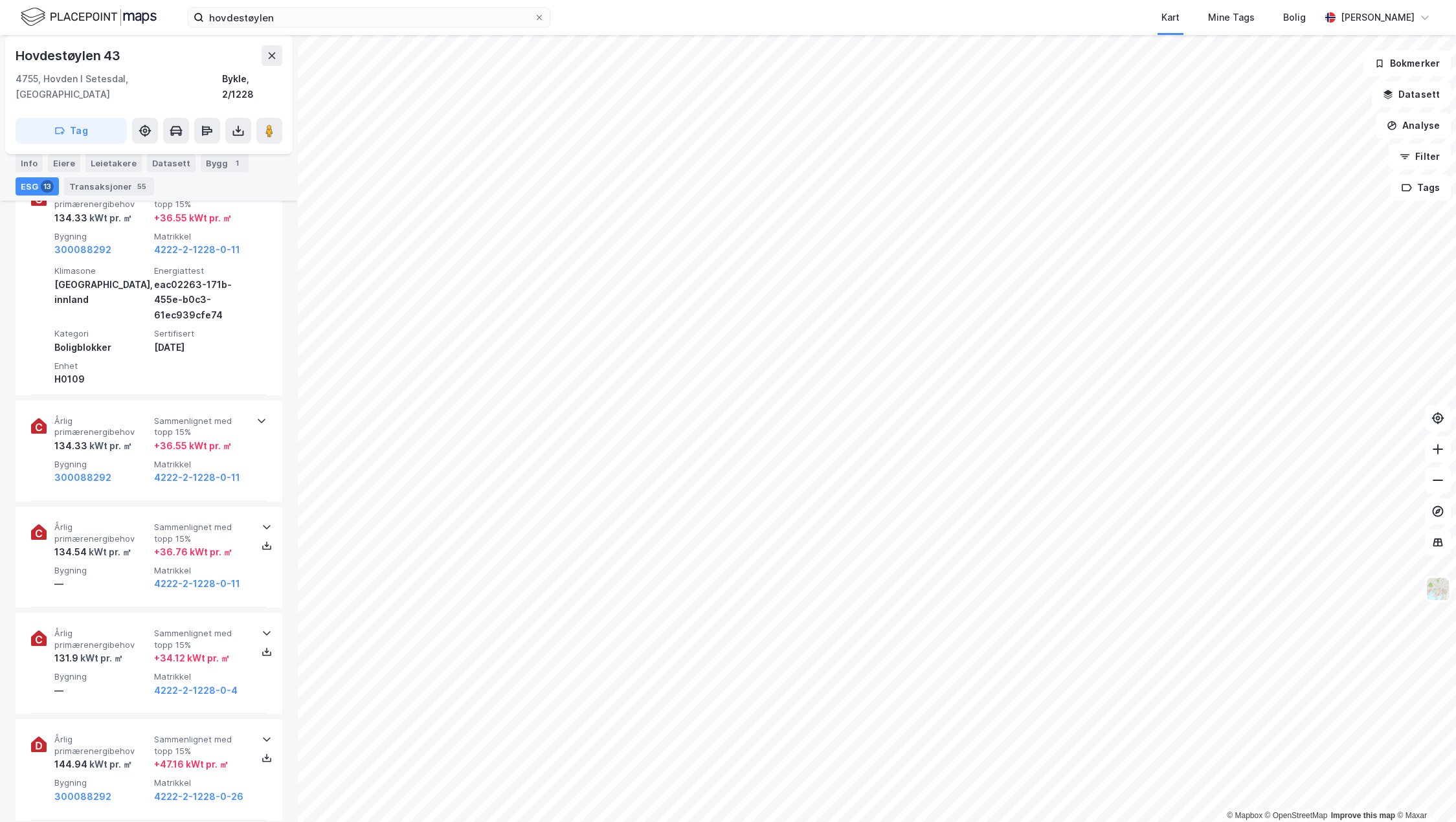
scroll to position [712, 0]
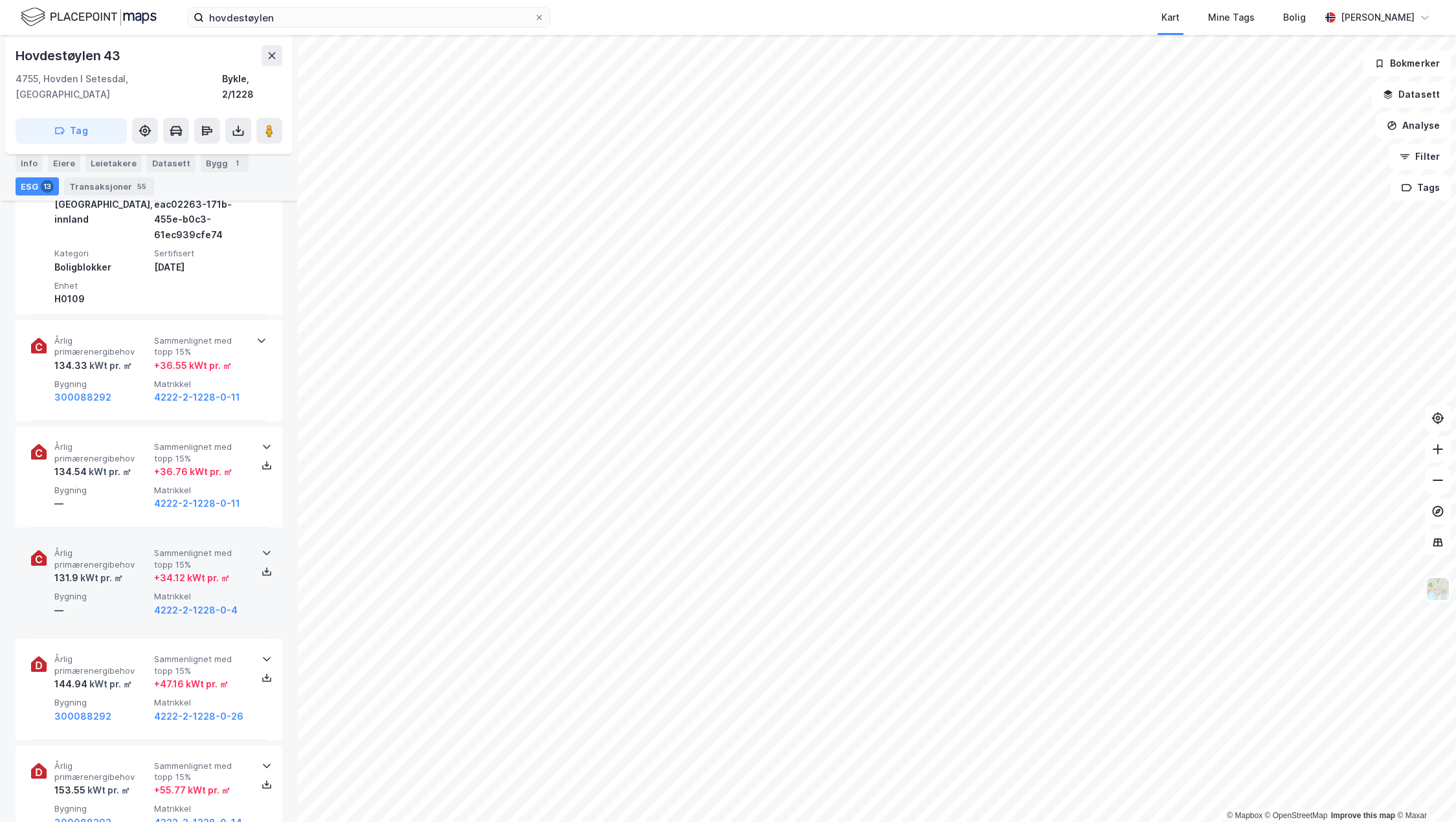
click at [187, 570] on div "+ 34.12 kWt pr. ㎡" at bounding box center [192, 577] width 76 height 16
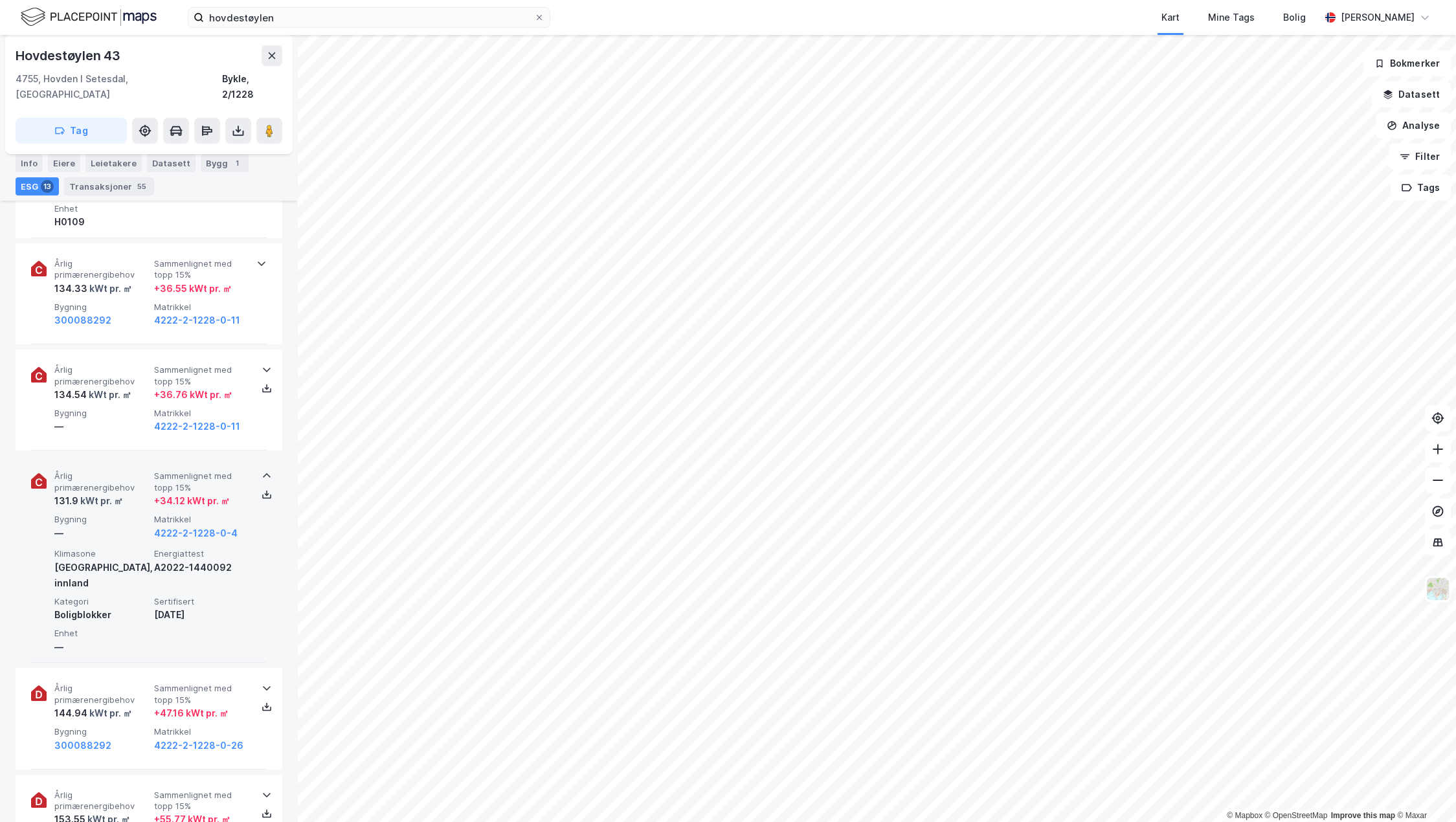
scroll to position [906, 0]
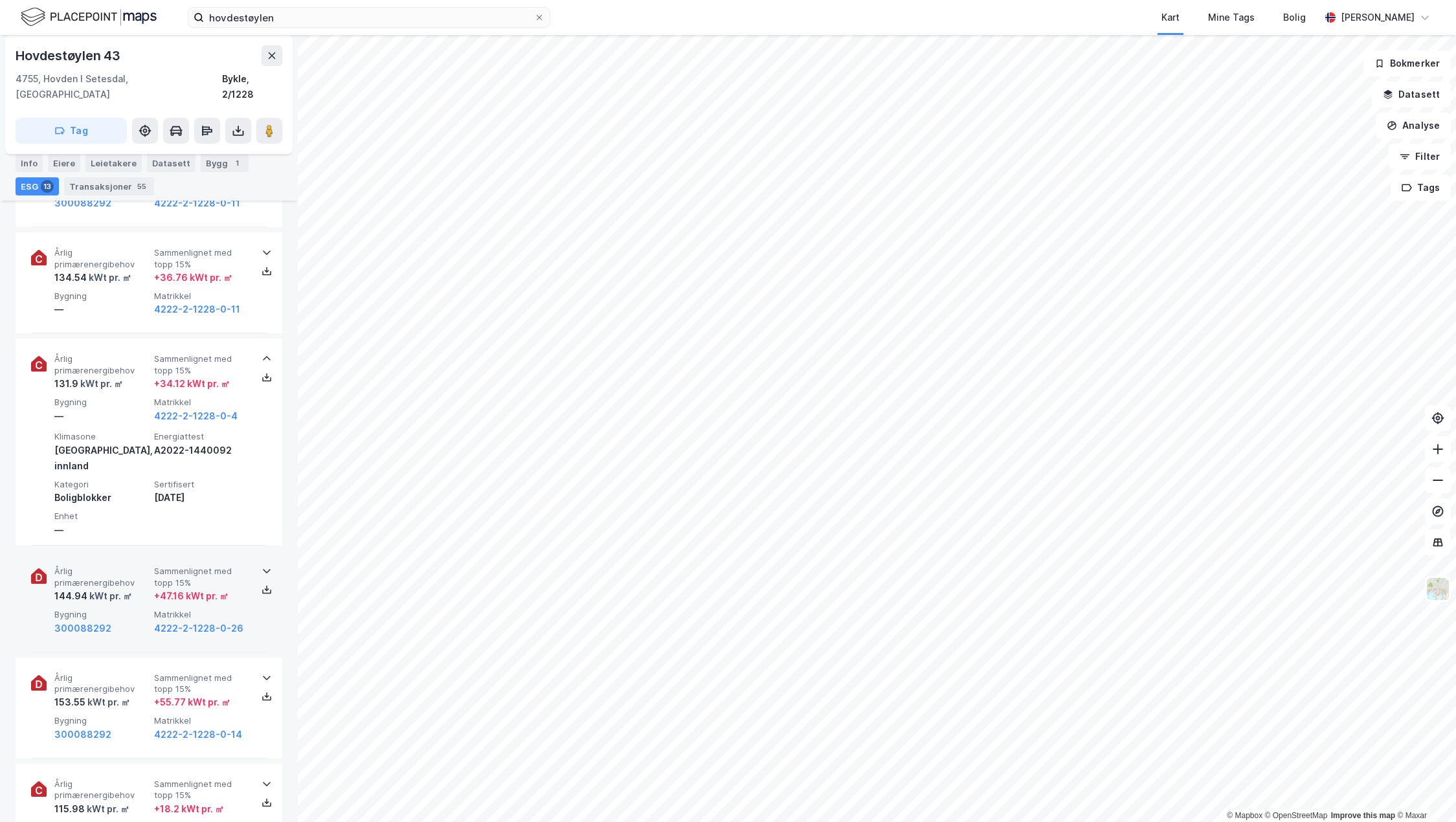
click at [183, 588] on div "+ 47.16 kWt pr. ㎡" at bounding box center [191, 596] width 74 height 16
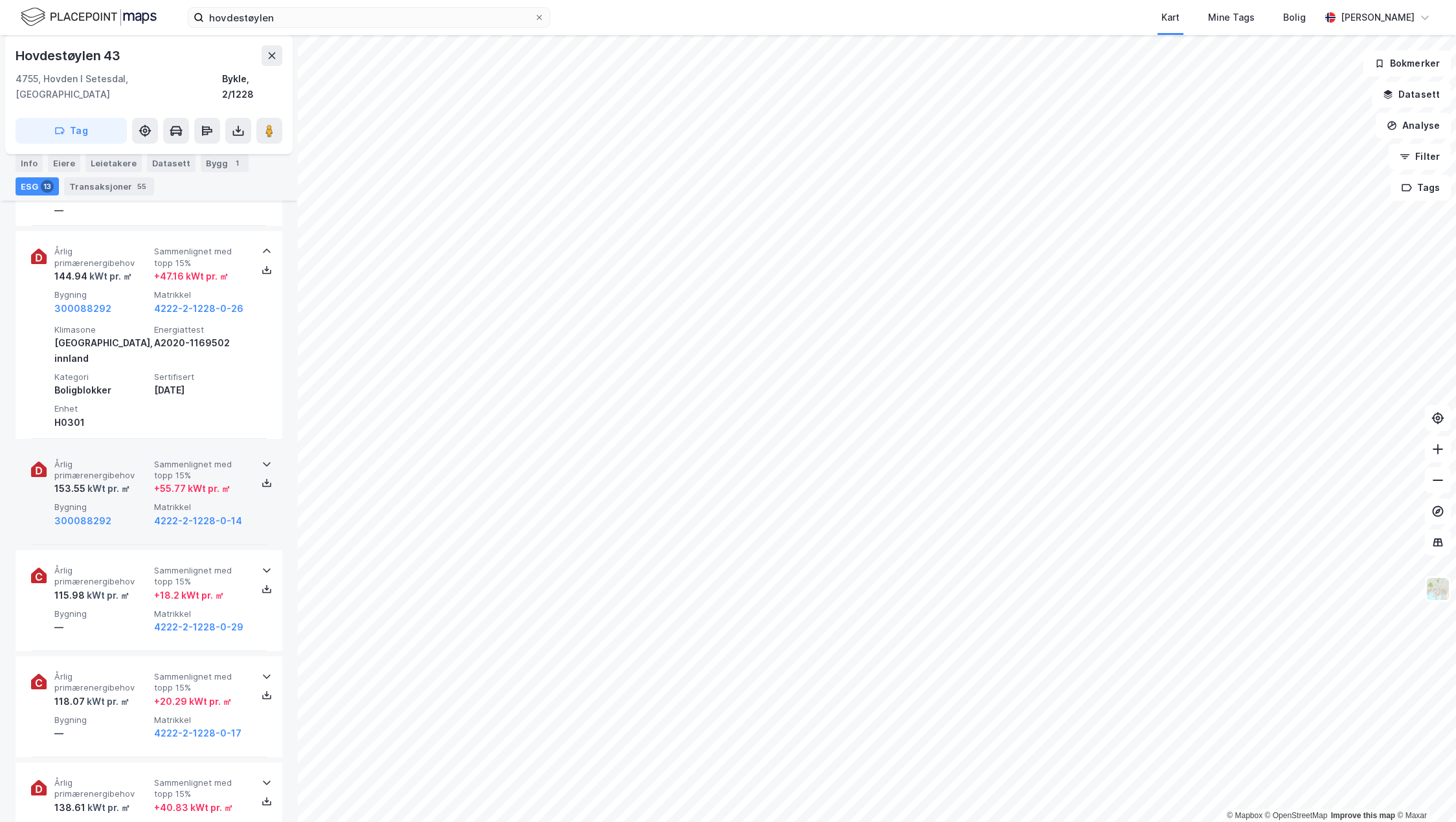
scroll to position [1230, 0]
click at [213, 481] on div "Årlig primærenergibehov 153.55 kWt pr. ㎡ Sammenlignet med topp 15% + 55.77 kWt …" at bounding box center [149, 491] width 236 height 101
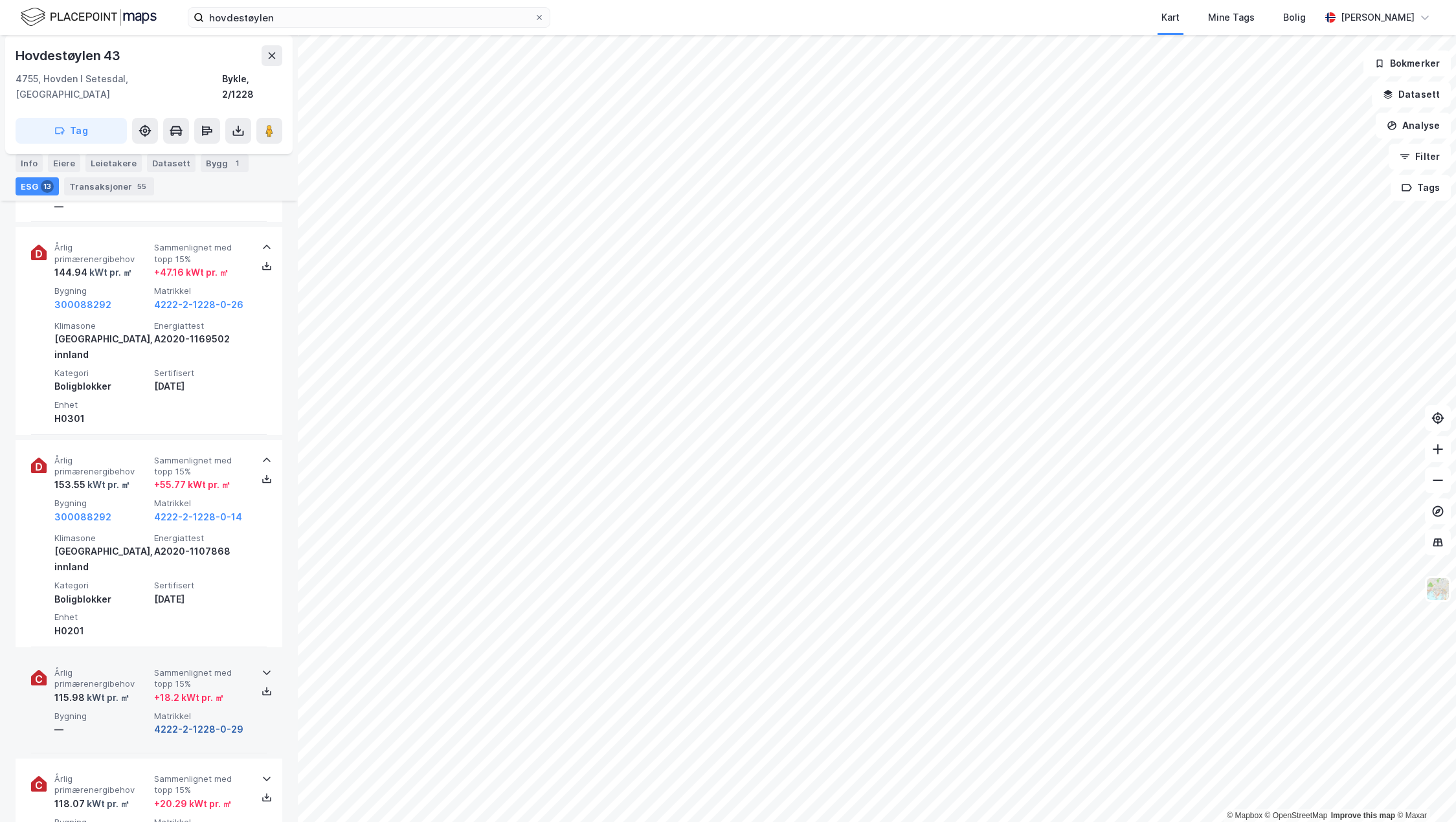
click at [181, 722] on button "4222-2-1228-0-29" at bounding box center [198, 729] width 89 height 16
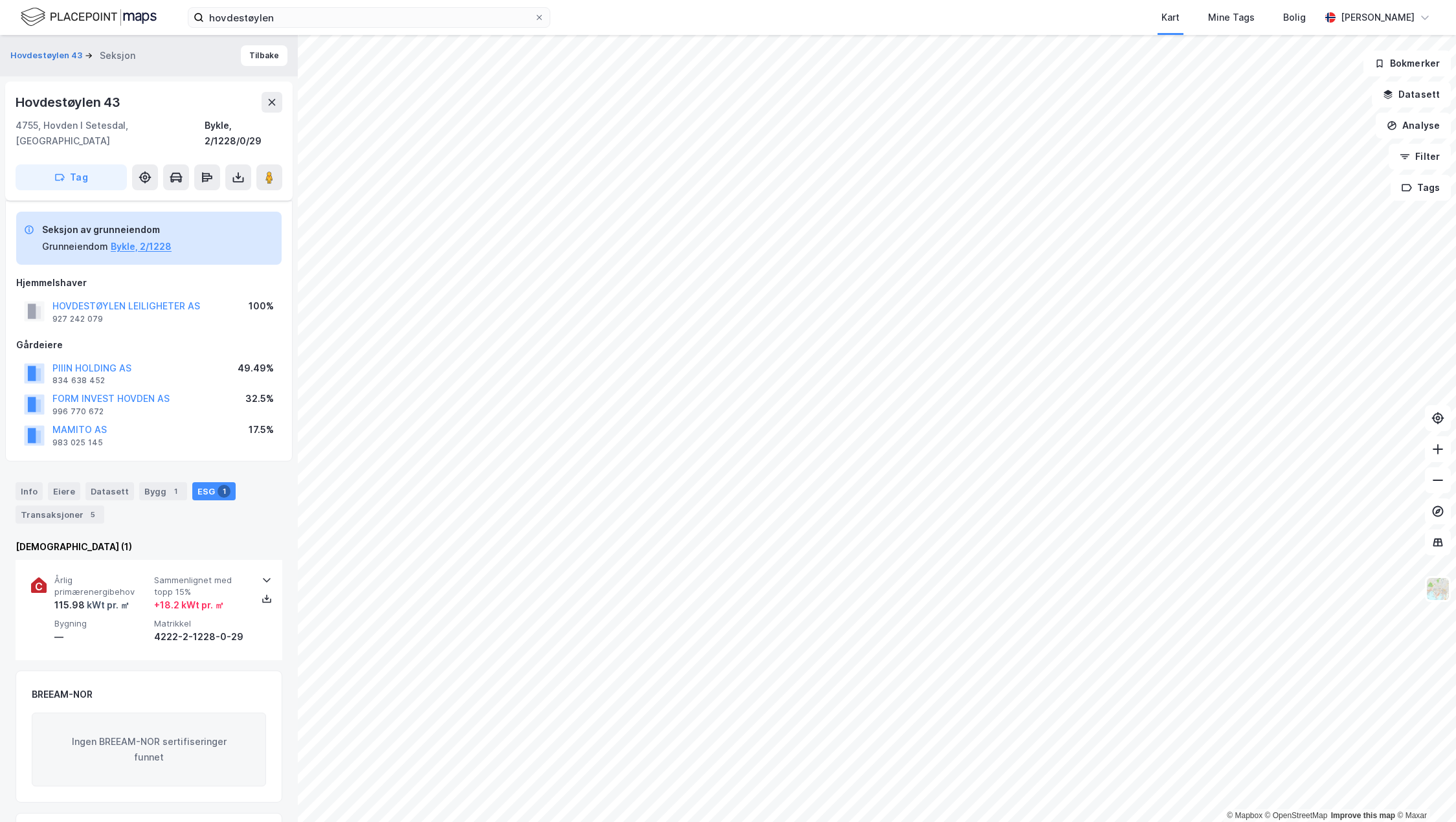
scroll to position [123, 0]
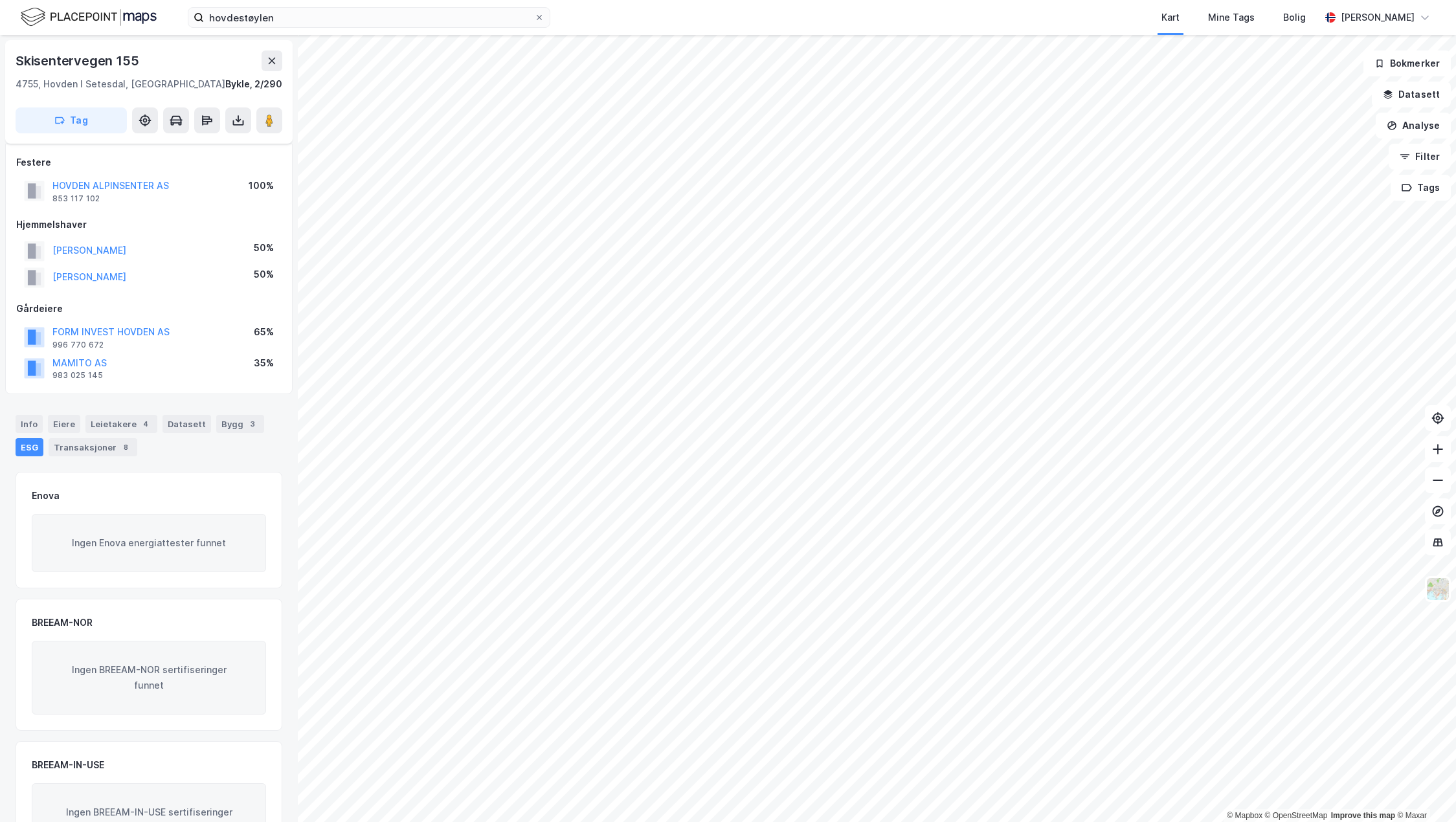
scroll to position [67, 0]
